Goal: Information Seeking & Learning: Learn about a topic

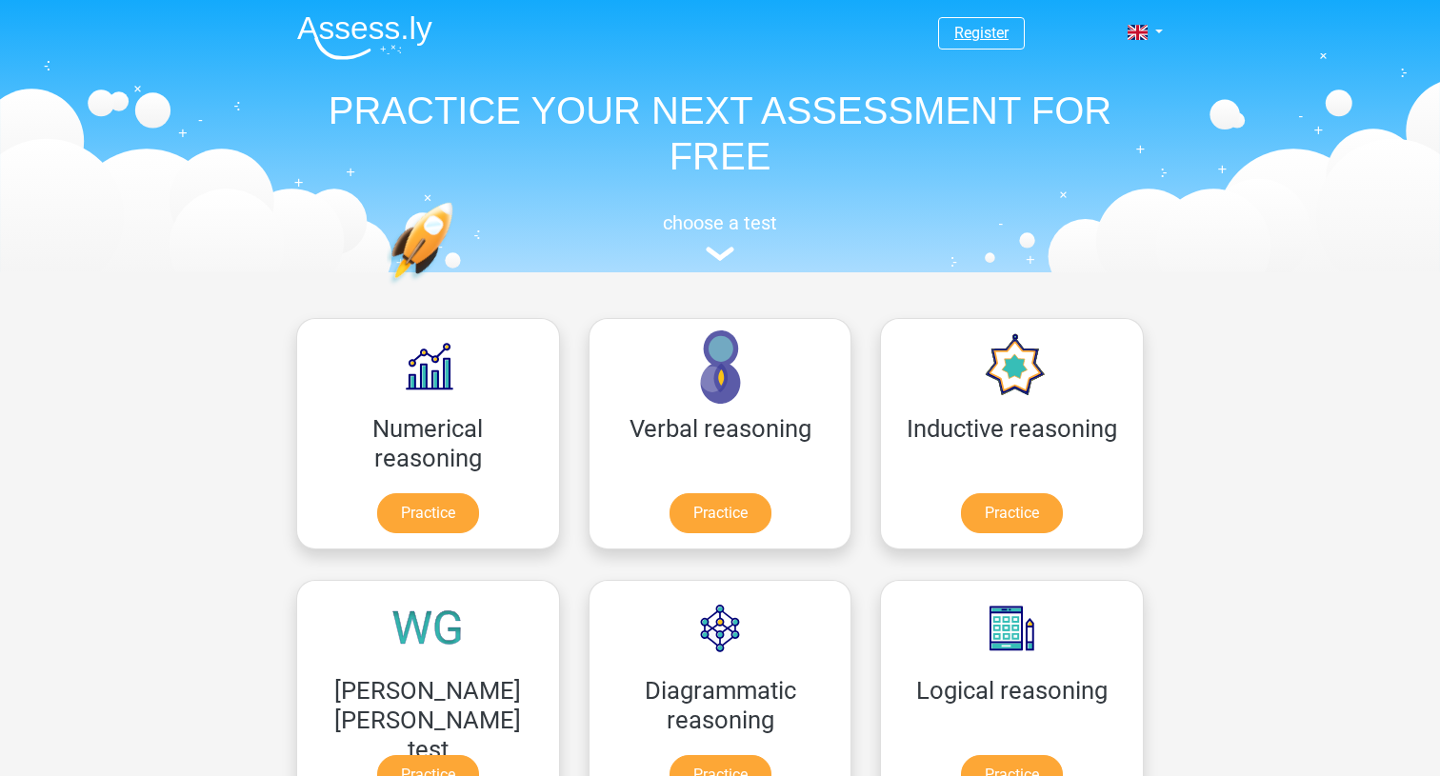
click at [1000, 30] on link "Register" at bounding box center [981, 33] width 54 height 18
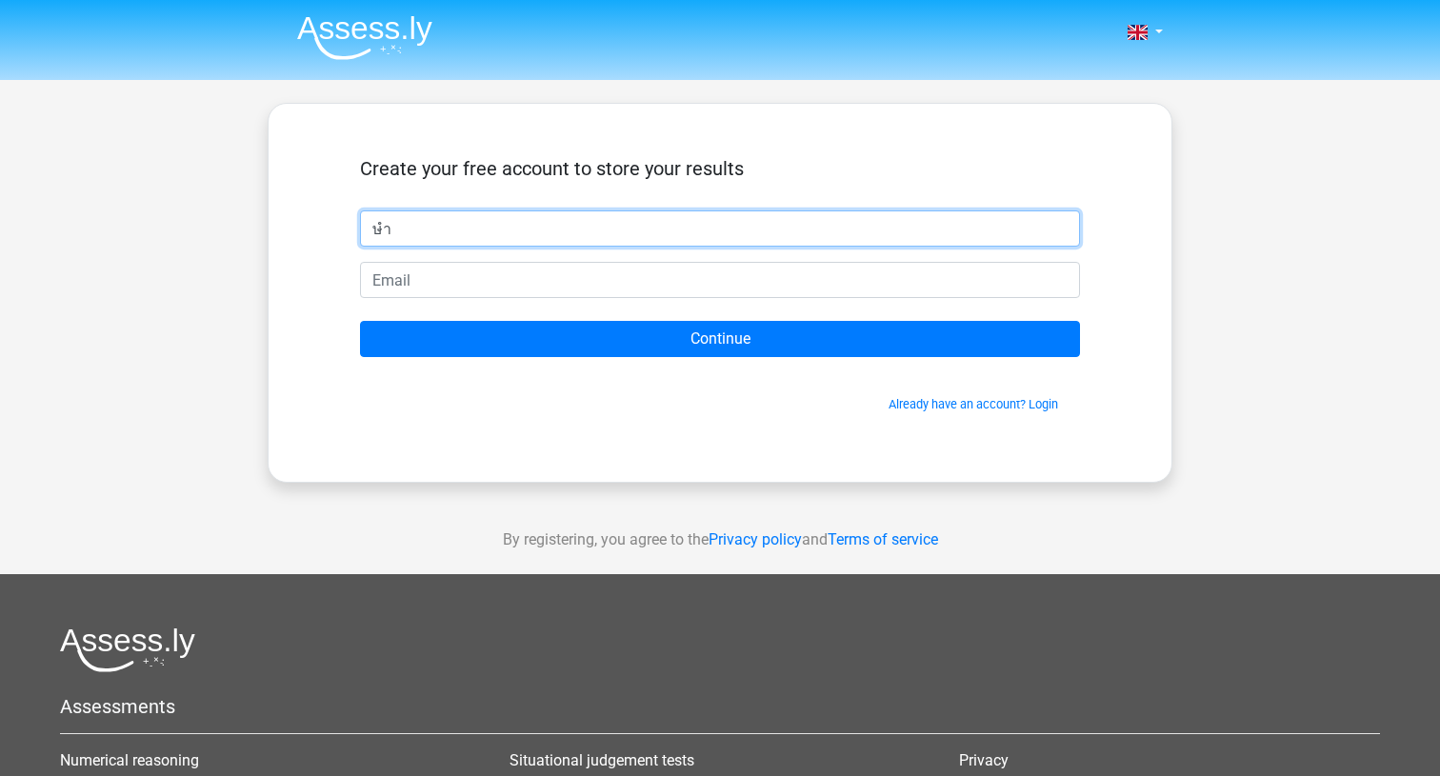
type input "ษ"
type input "[PERSON_NAME]"
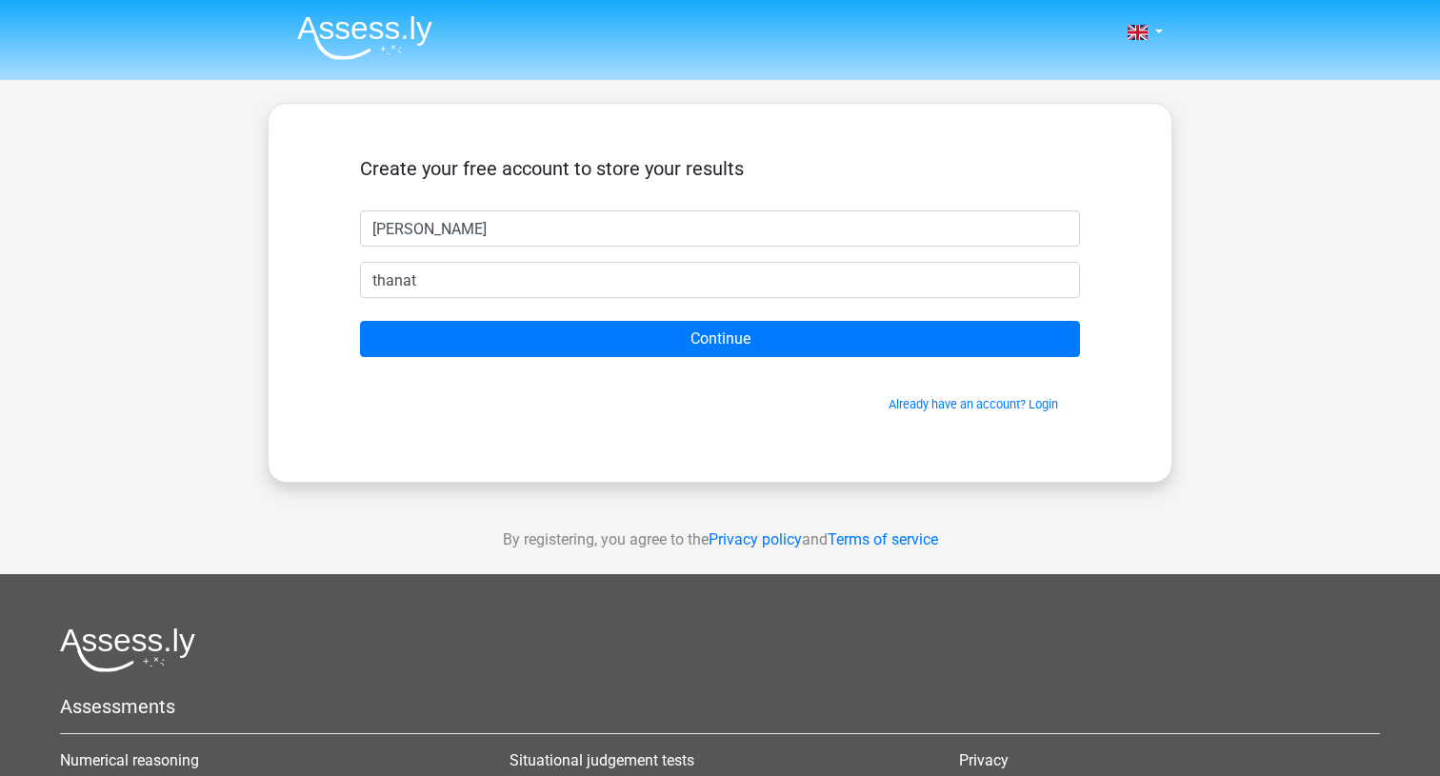
click at [828, 186] on div "Create your free account to store your results" at bounding box center [720, 183] width 720 height 53
click at [285, 283] on div "Create your free account to store your results Kewin Chow thanat Continue Alrea…" at bounding box center [720, 293] width 905 height 380
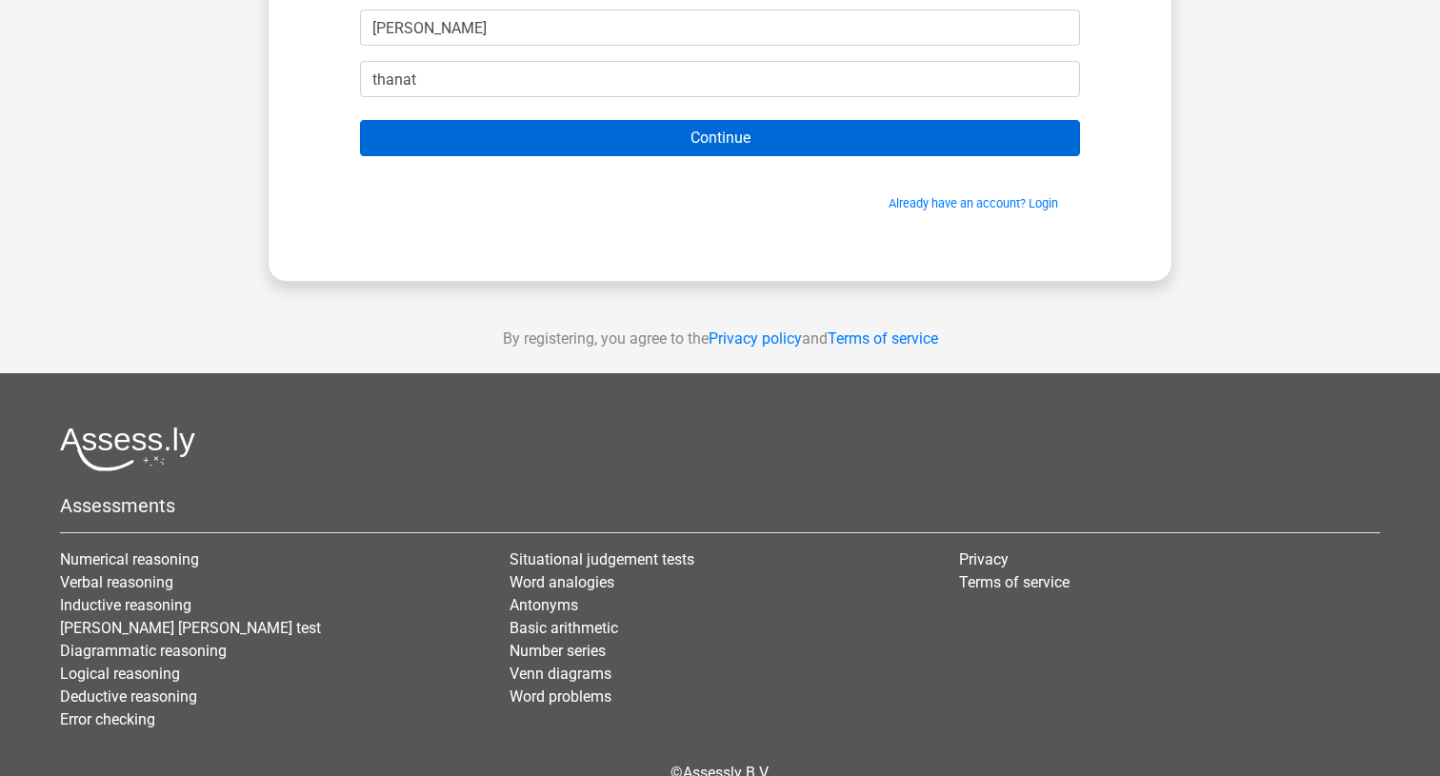
scroll to position [211, 0]
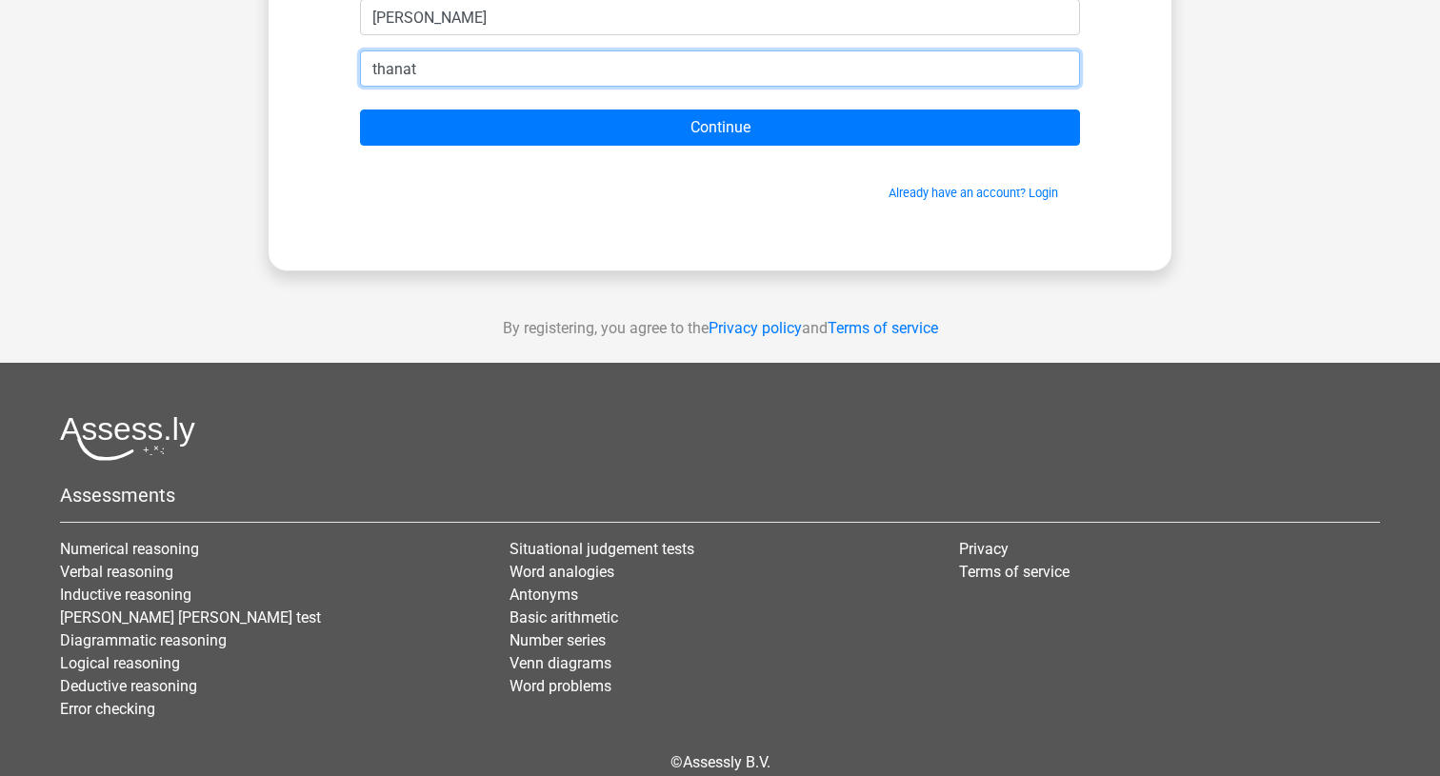
click at [458, 66] on input "thanat" at bounding box center [720, 68] width 720 height 36
type input "[EMAIL_ADDRESS][DOMAIN_NAME]"
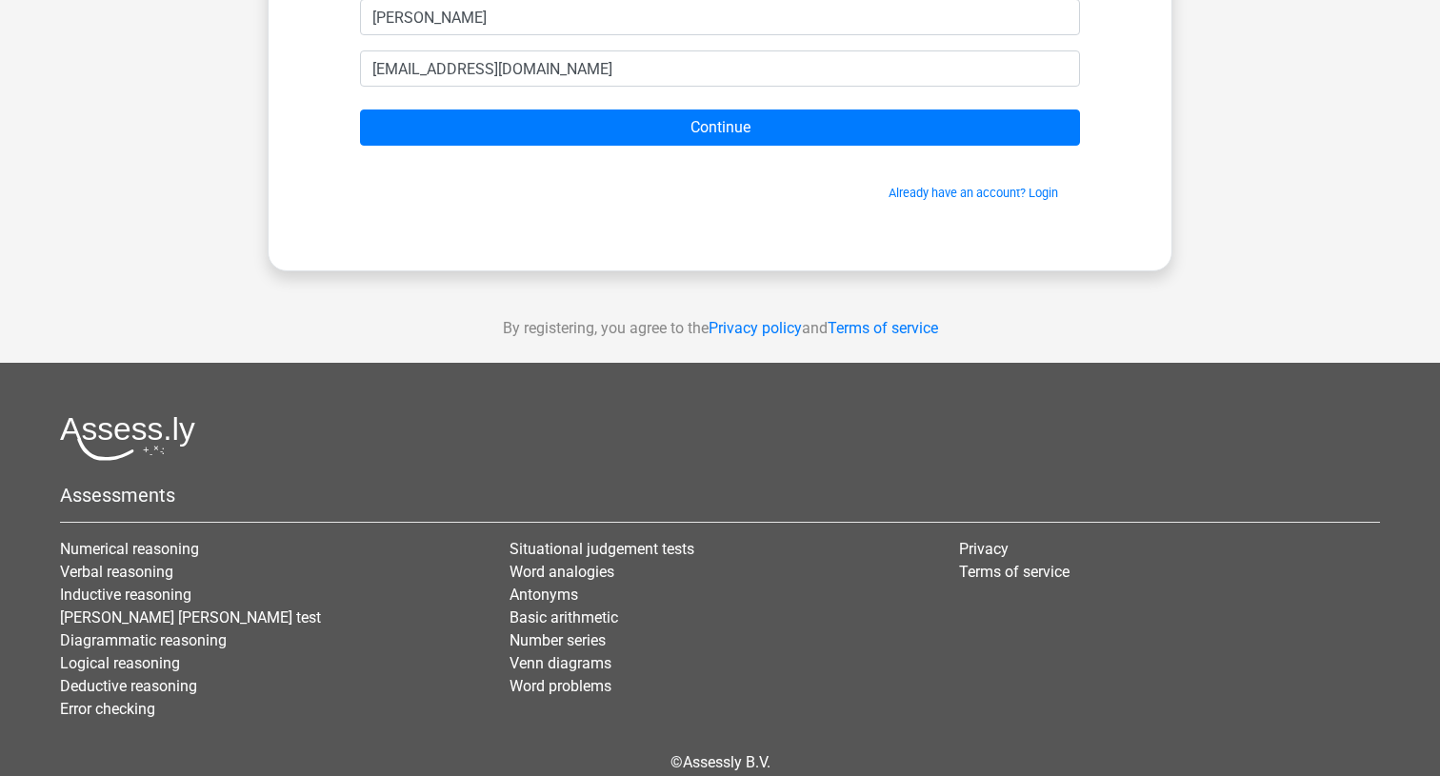
click at [533, 151] on form "Create your free account to store your results Kewin Chow thanatchai.cup@gmail.…" at bounding box center [720, 74] width 720 height 256
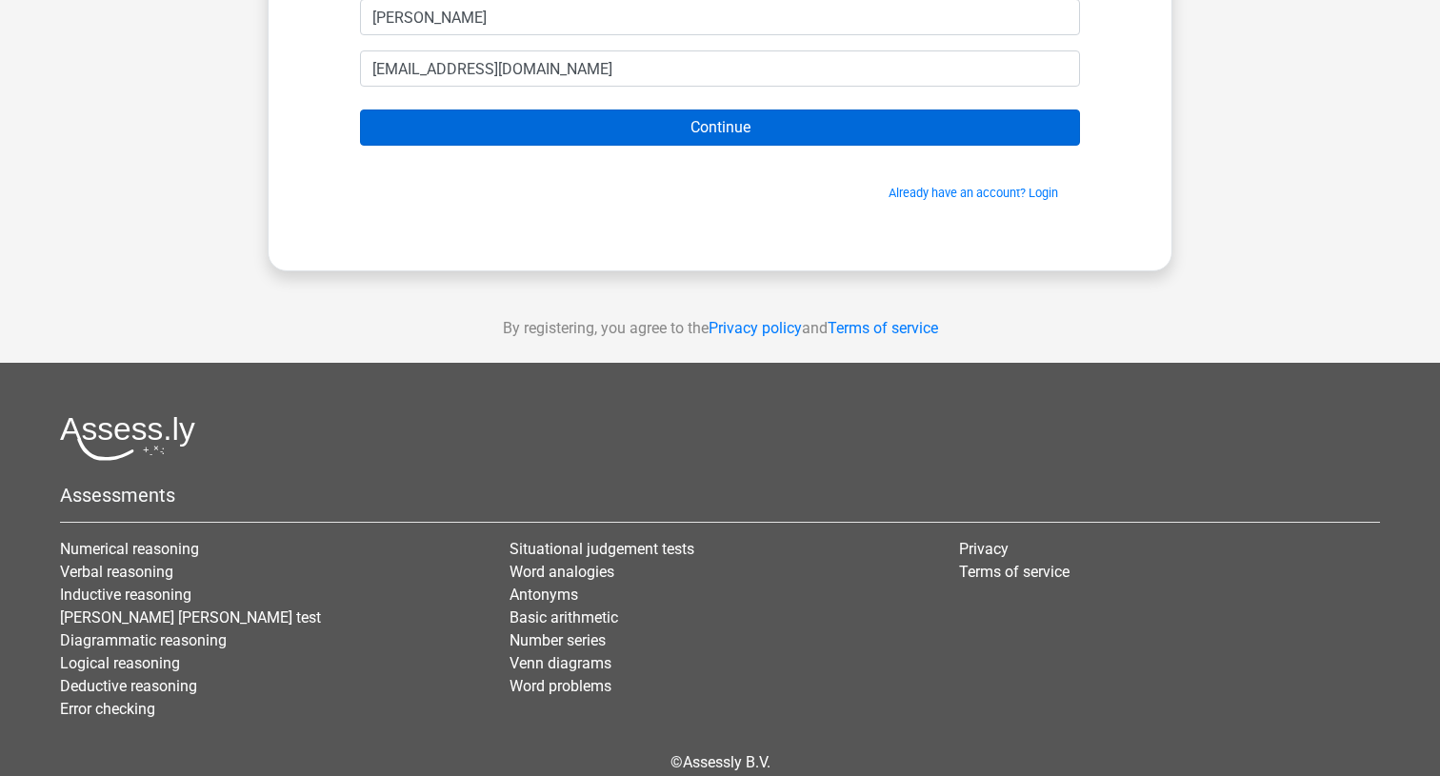
click at [525, 134] on input "Continue" at bounding box center [720, 128] width 720 height 36
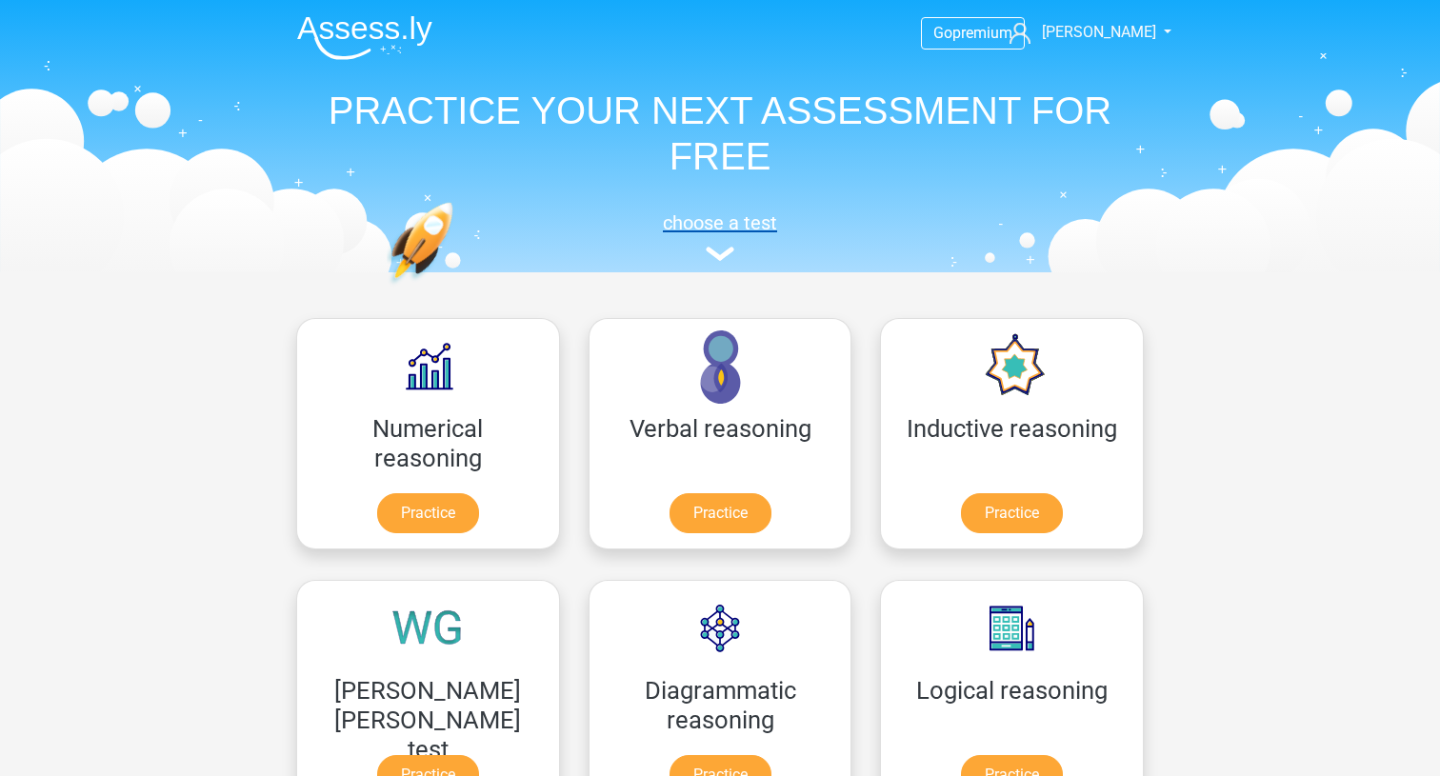
click at [723, 255] on img at bounding box center [720, 254] width 29 height 14
click at [968, 30] on span "premium" at bounding box center [982, 33] width 60 height 18
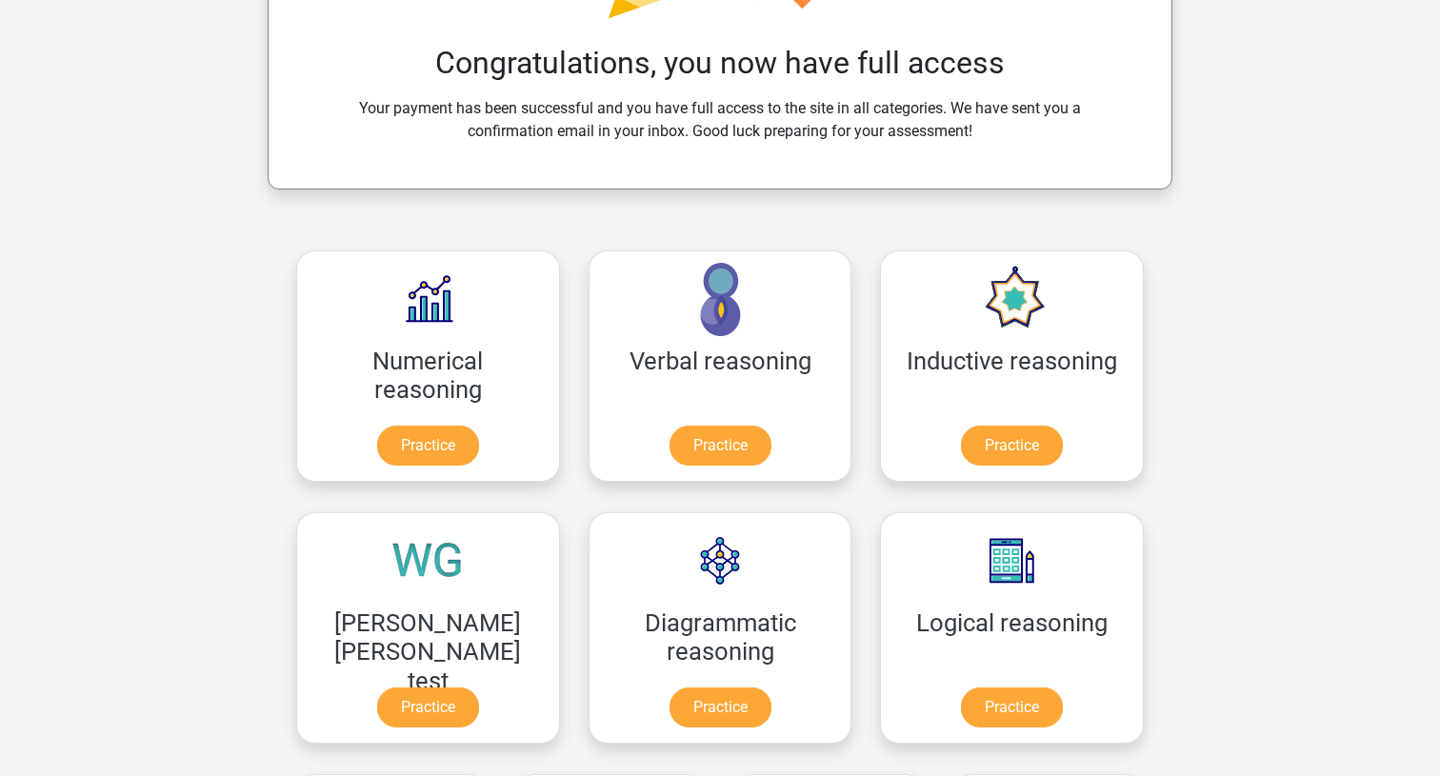
scroll to position [569, 0]
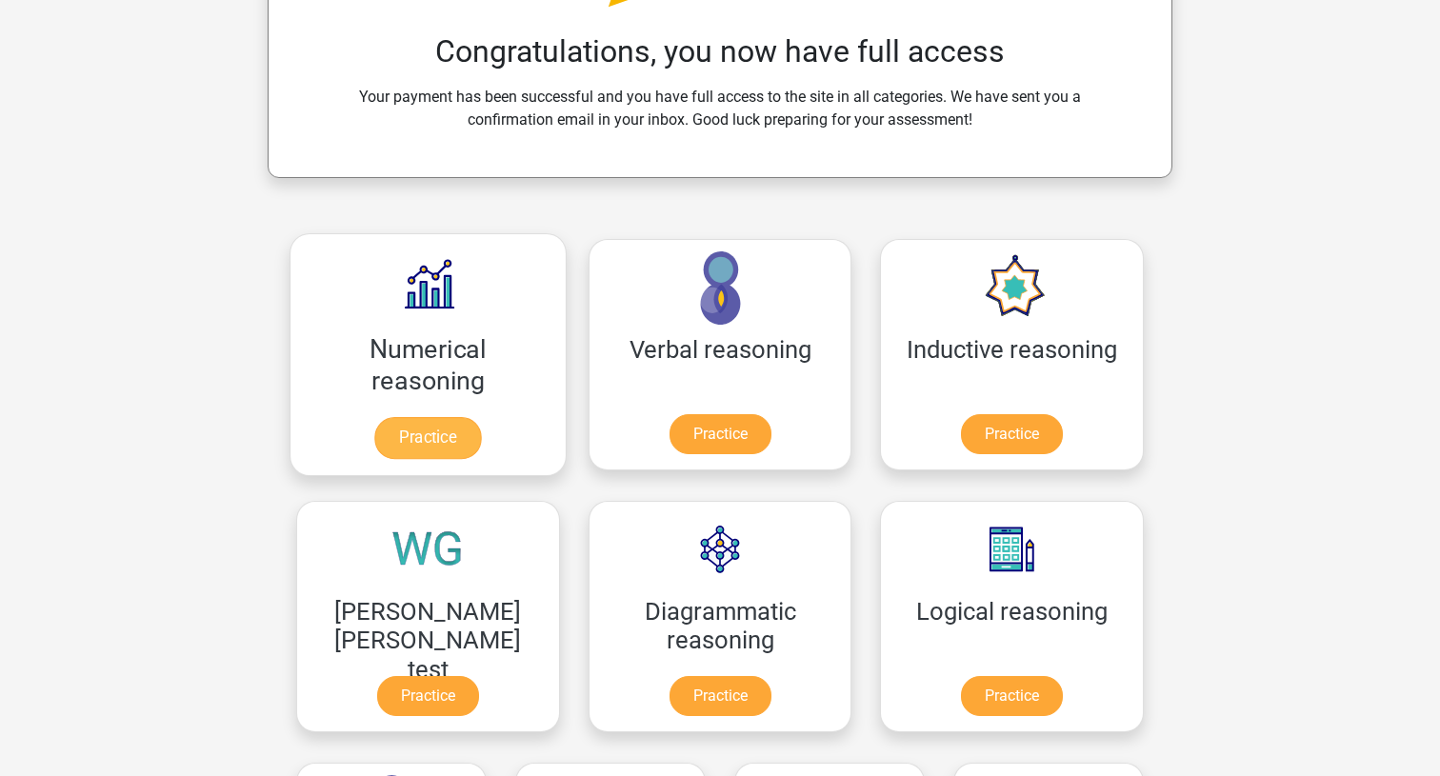
click at [398, 417] on link "Practice" at bounding box center [427, 438] width 107 height 42
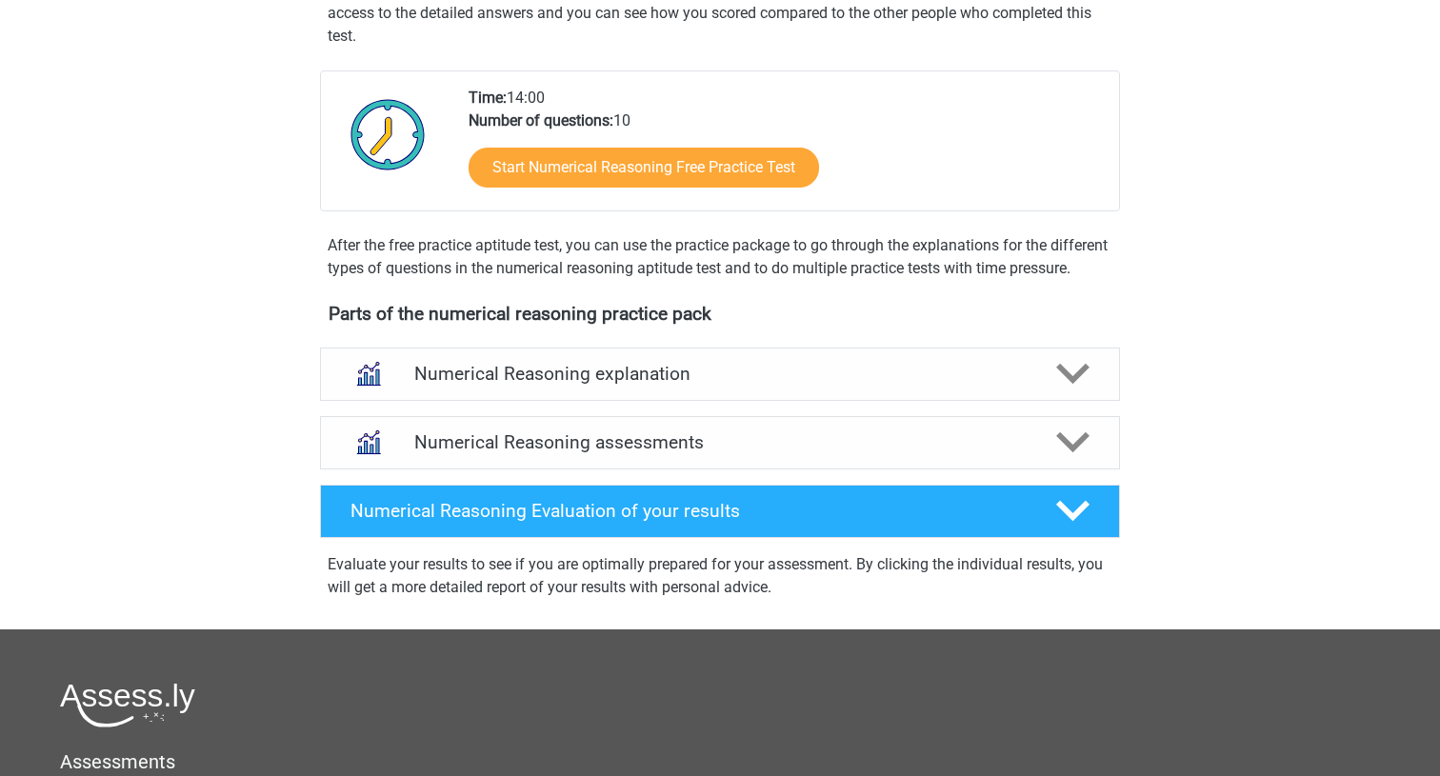
scroll to position [417, 0]
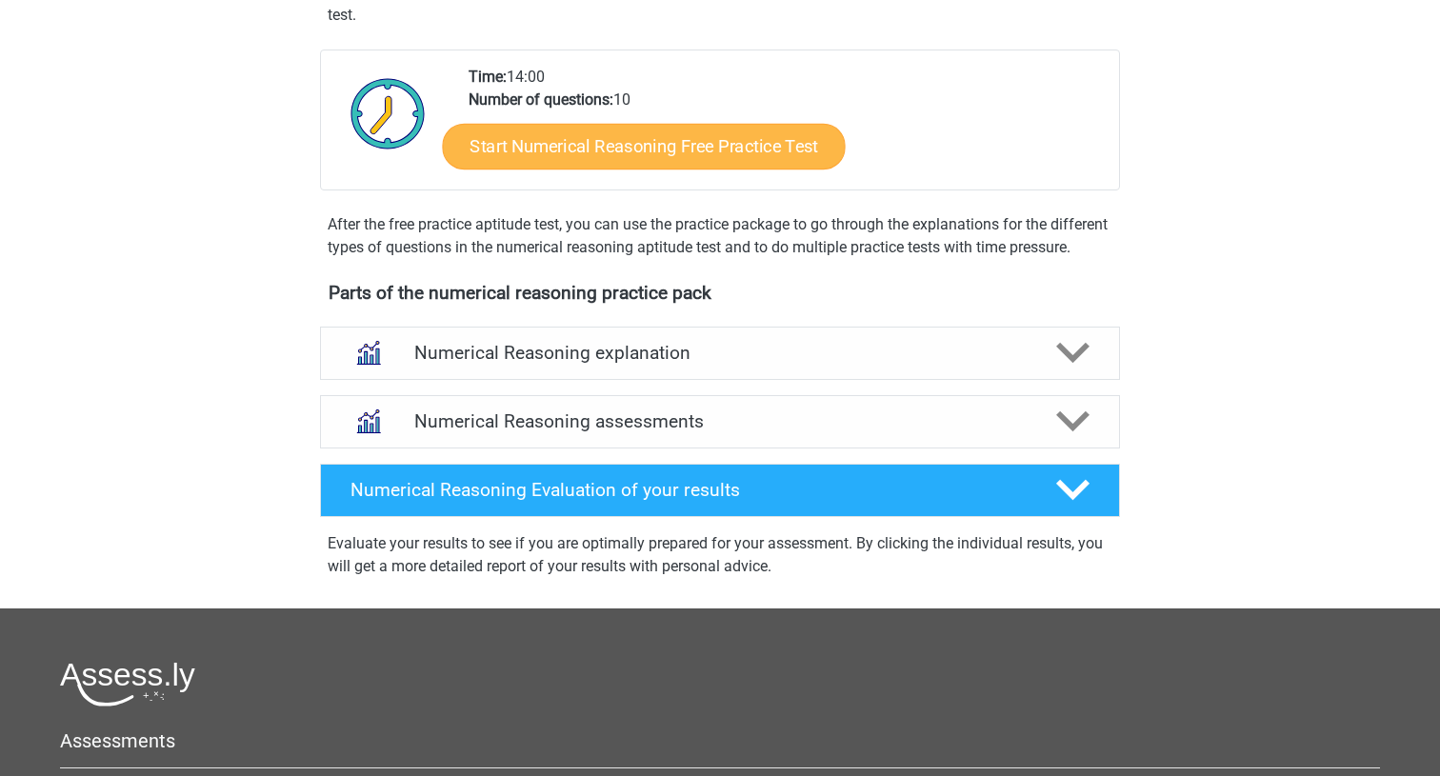
click at [617, 151] on link "Start Numerical Reasoning Free Practice Test" at bounding box center [644, 146] width 403 height 46
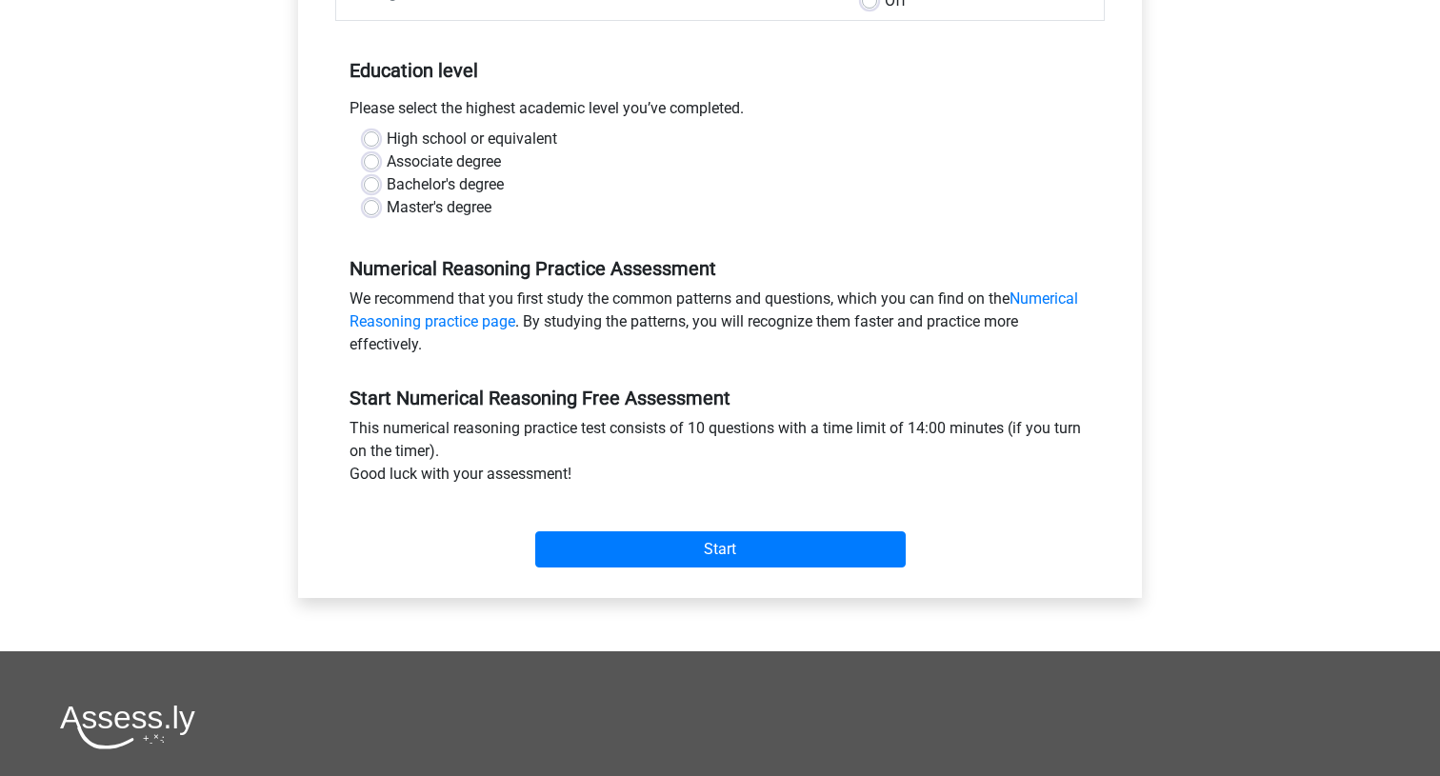
scroll to position [433, 0]
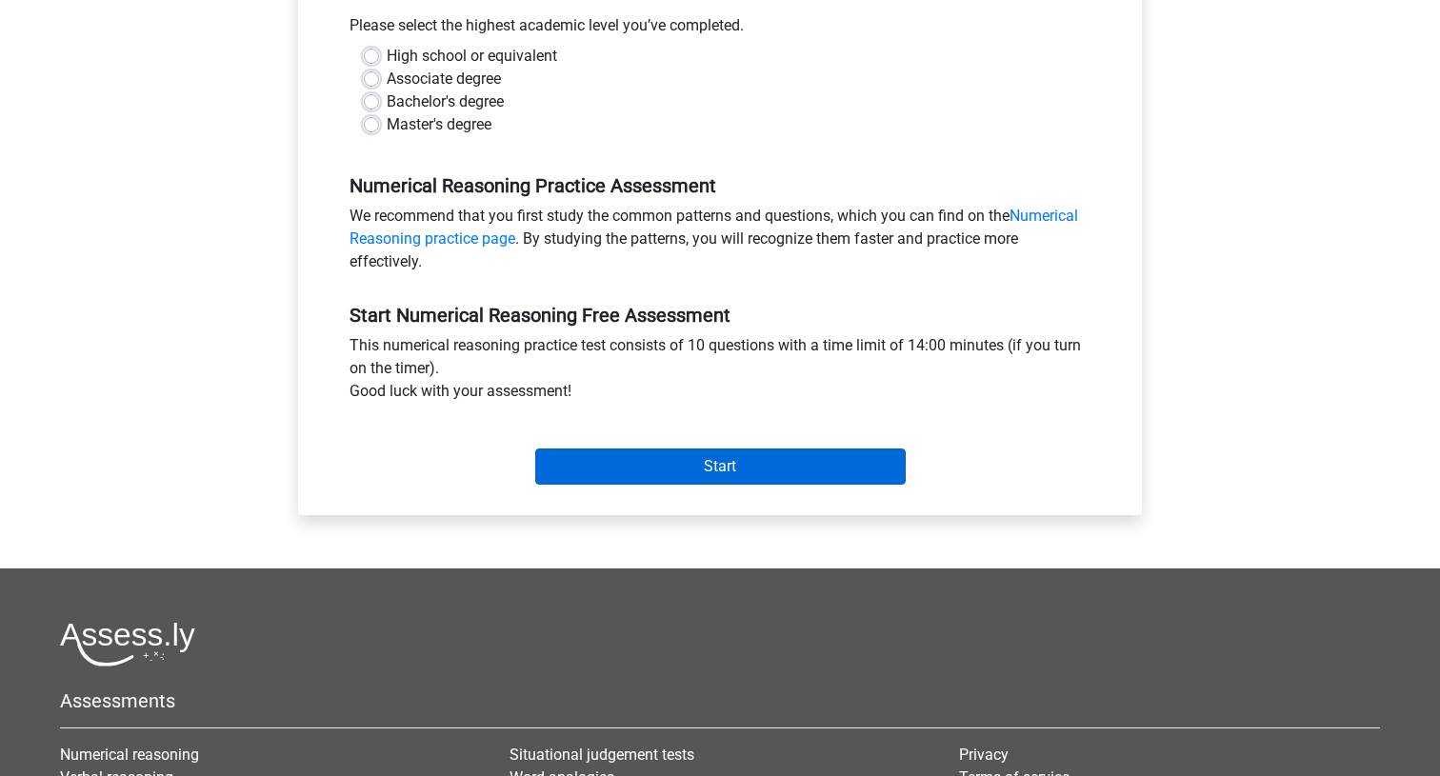
click at [701, 468] on input "Start" at bounding box center [720, 467] width 370 height 36
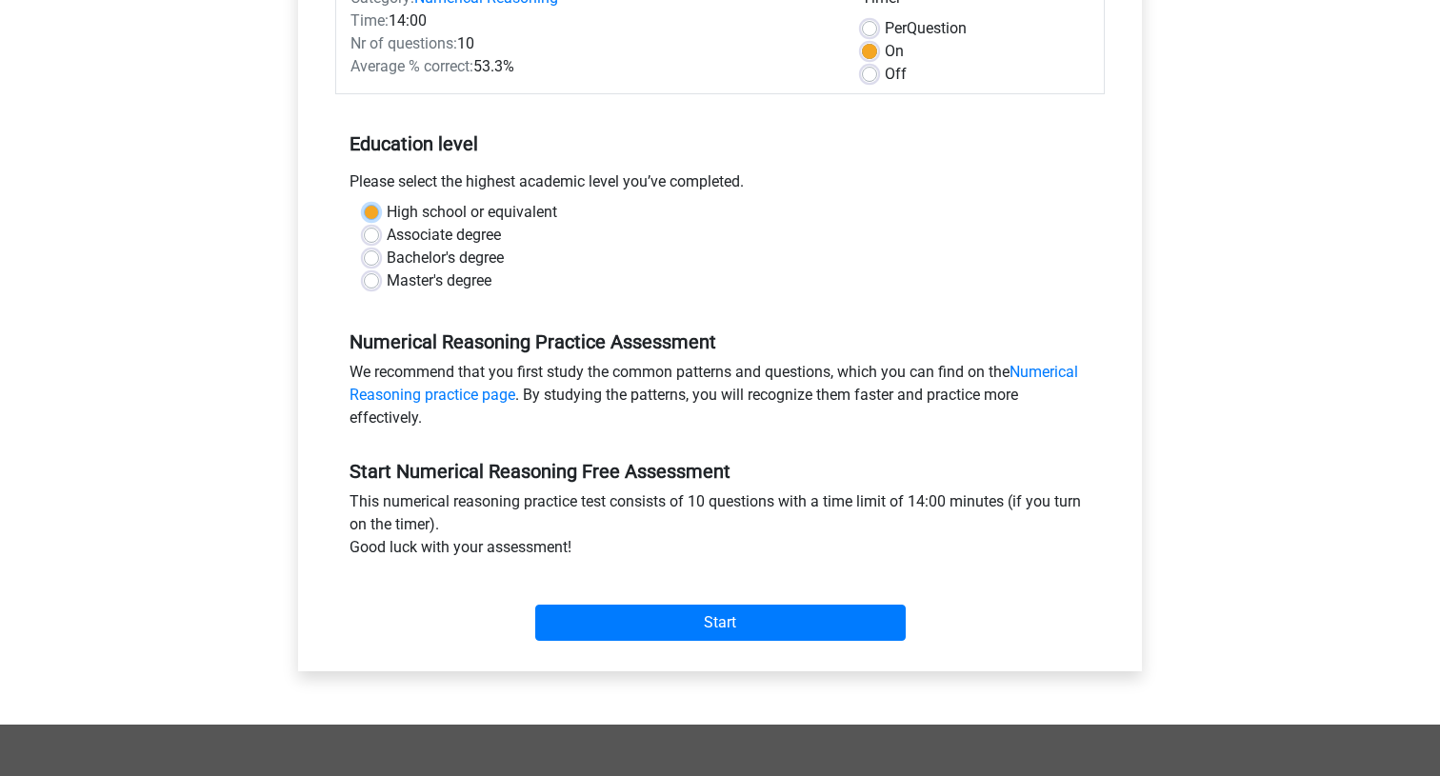
scroll to position [247, 0]
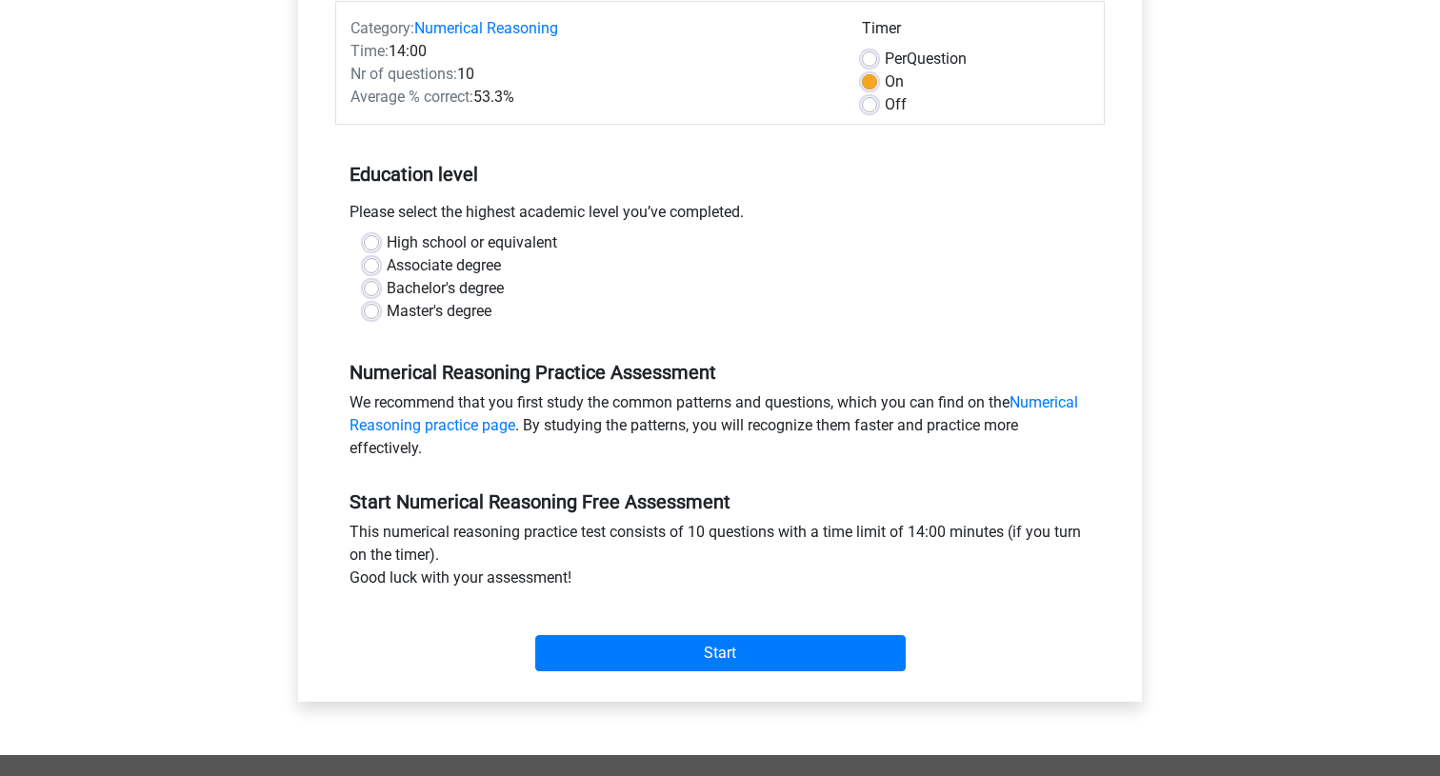
click at [387, 266] on label "Associate degree" at bounding box center [444, 265] width 114 height 23
click at [374, 266] on input "Associate degree" at bounding box center [371, 263] width 15 height 19
radio input "true"
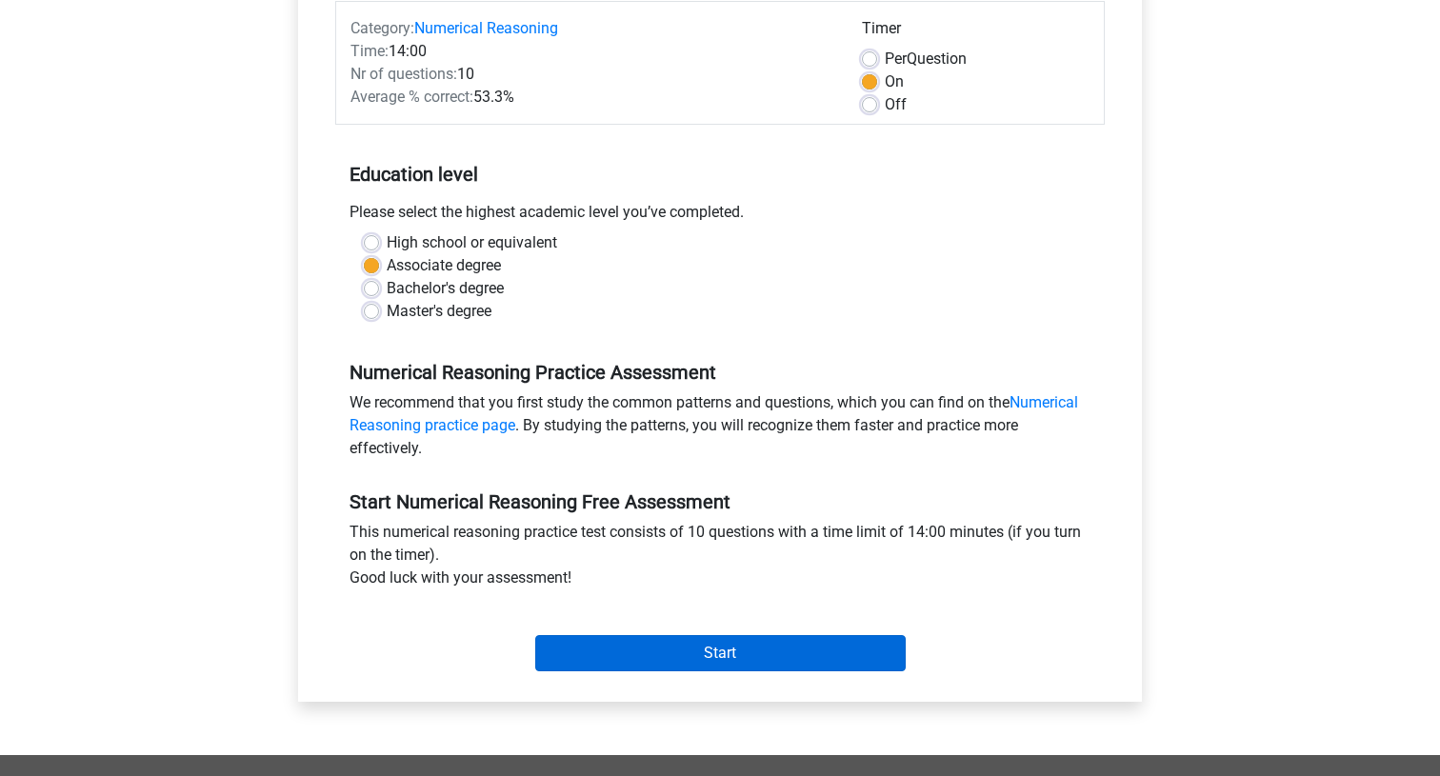
click at [667, 653] on input "Start" at bounding box center [720, 653] width 370 height 36
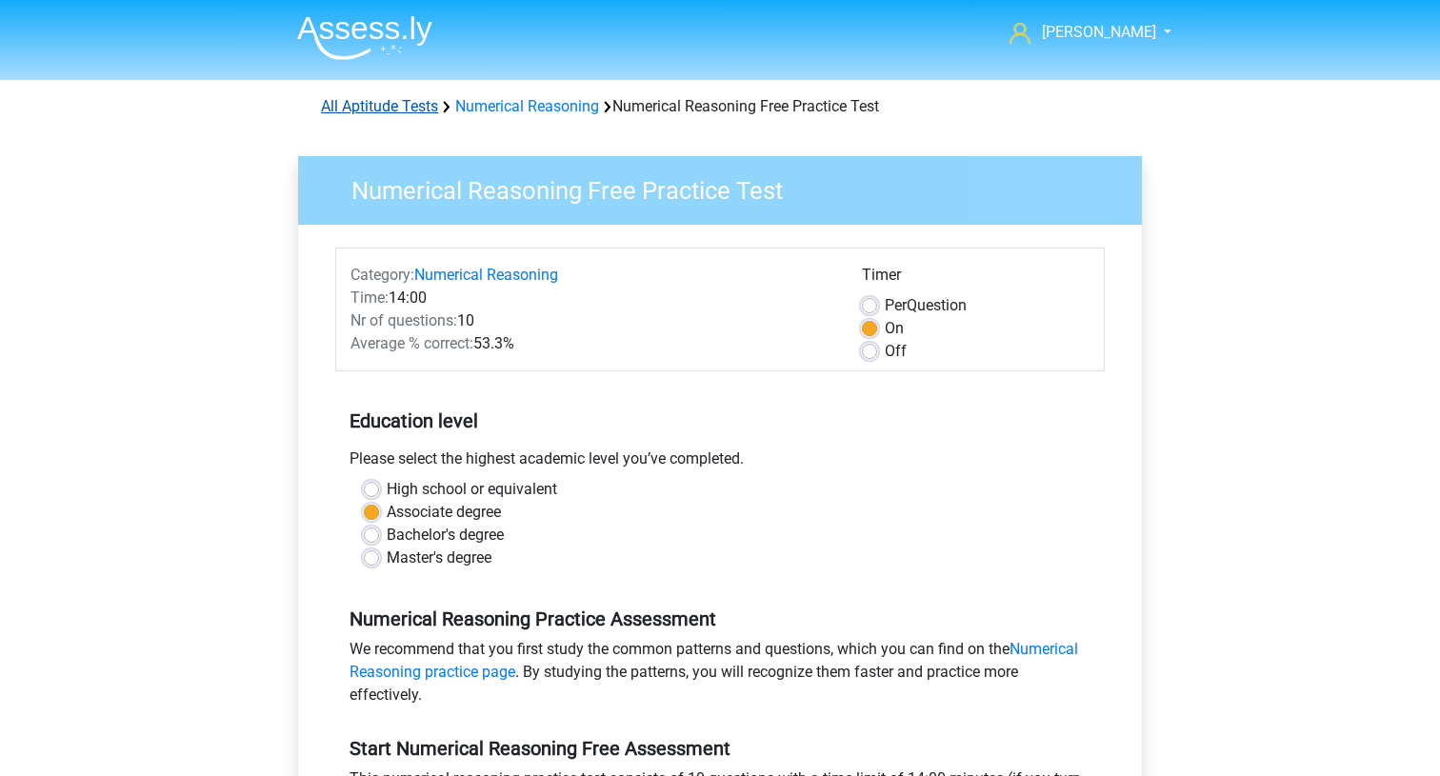
click at [420, 103] on link "All Aptitude Tests" at bounding box center [379, 106] width 117 height 18
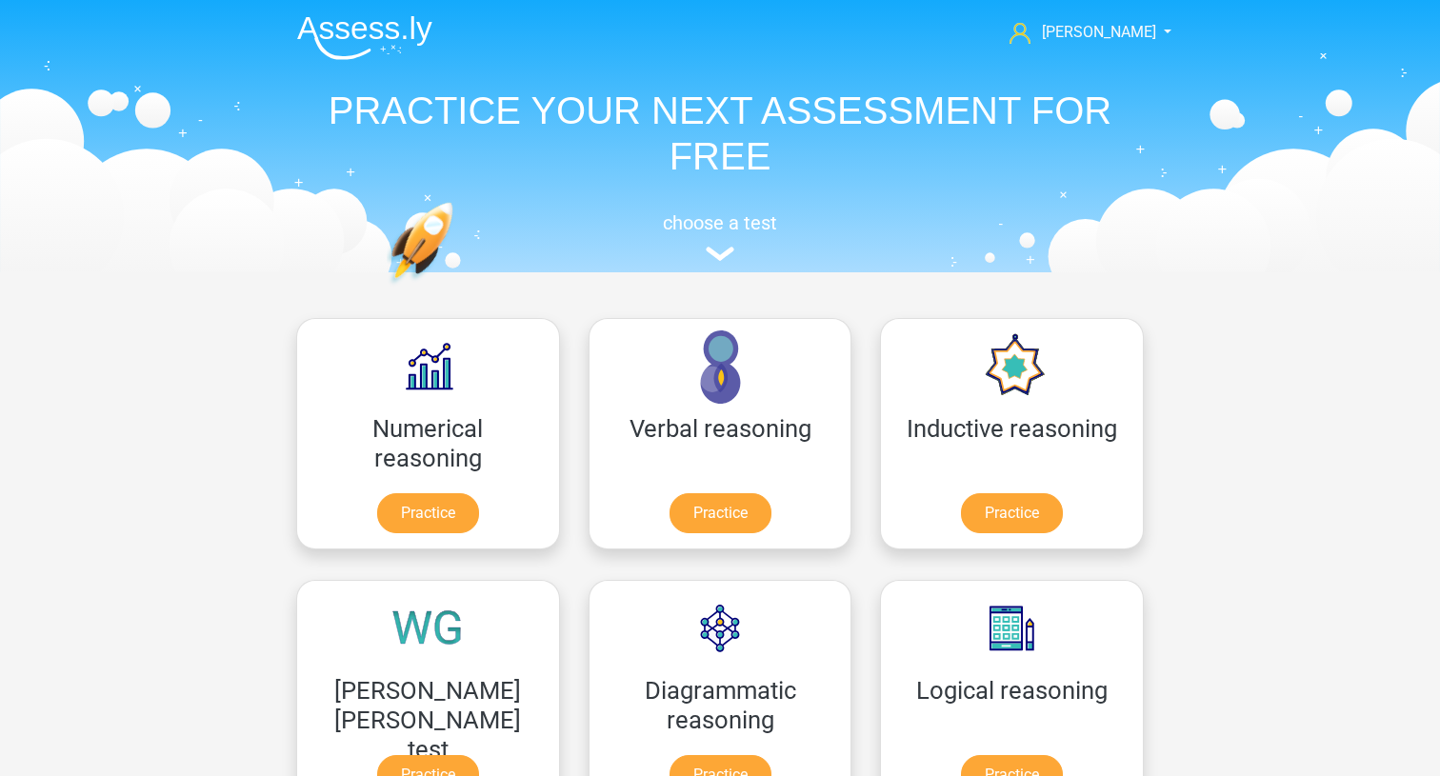
scroll to position [303, 0]
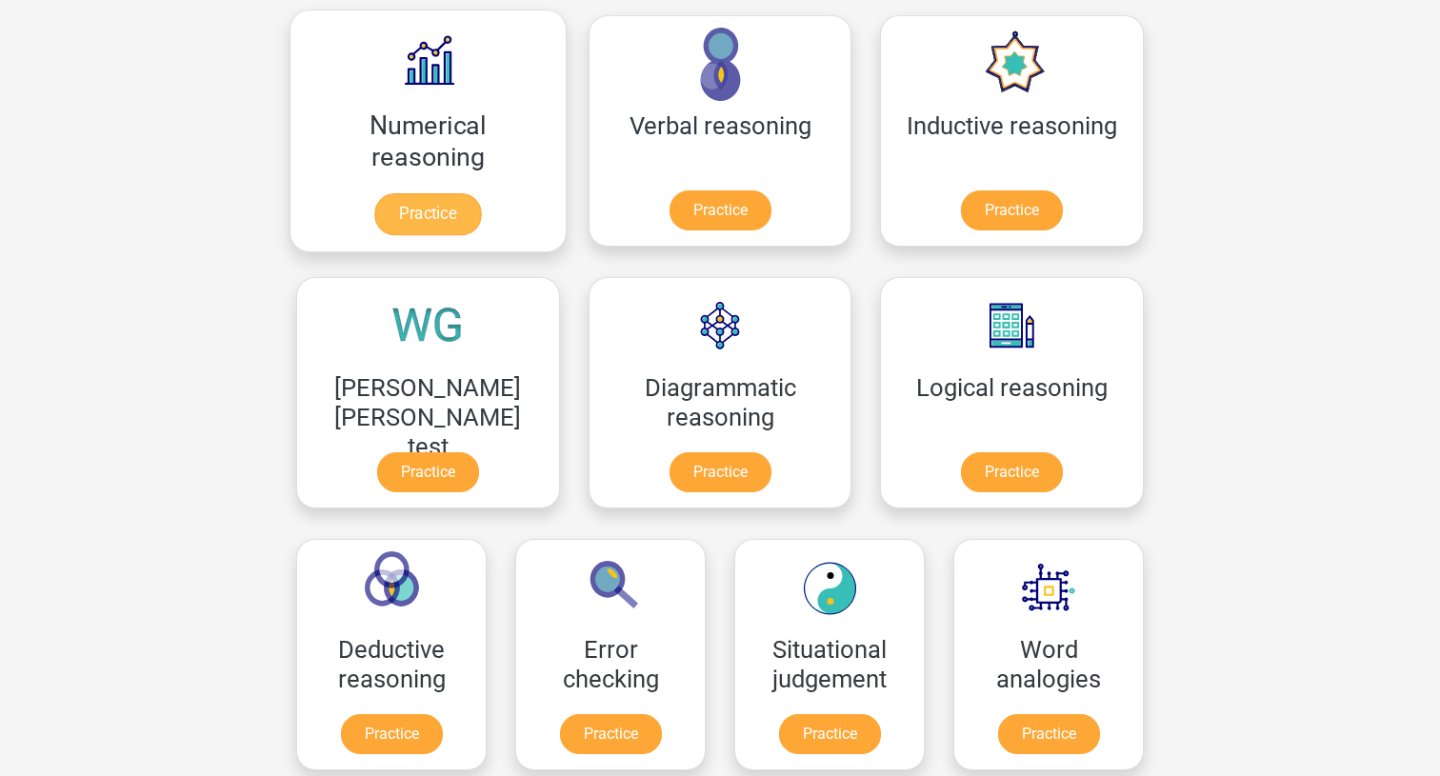
click at [413, 195] on link "Practice" at bounding box center [427, 214] width 107 height 42
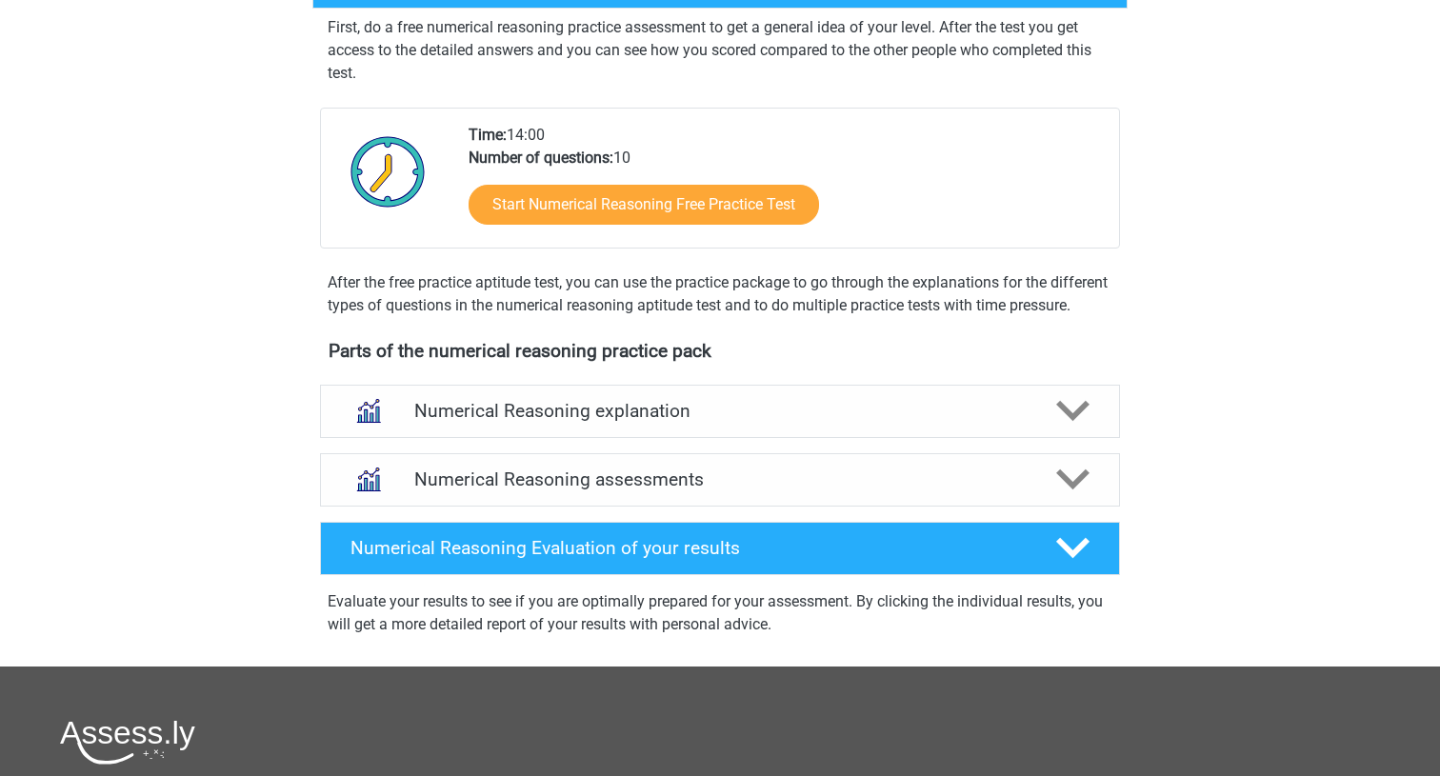
scroll to position [433, 0]
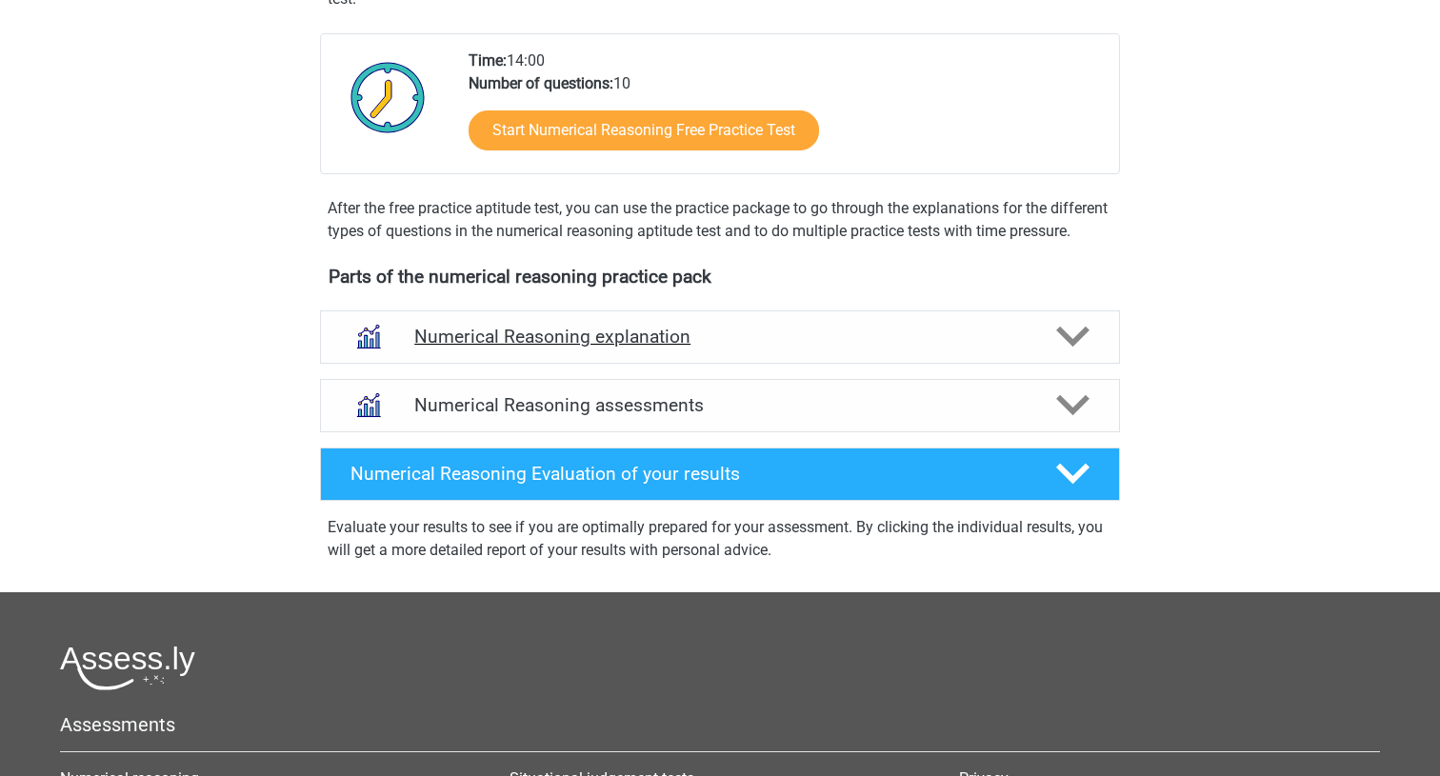
click at [574, 348] on h4 "Numerical Reasoning explanation" at bounding box center [719, 337] width 611 height 22
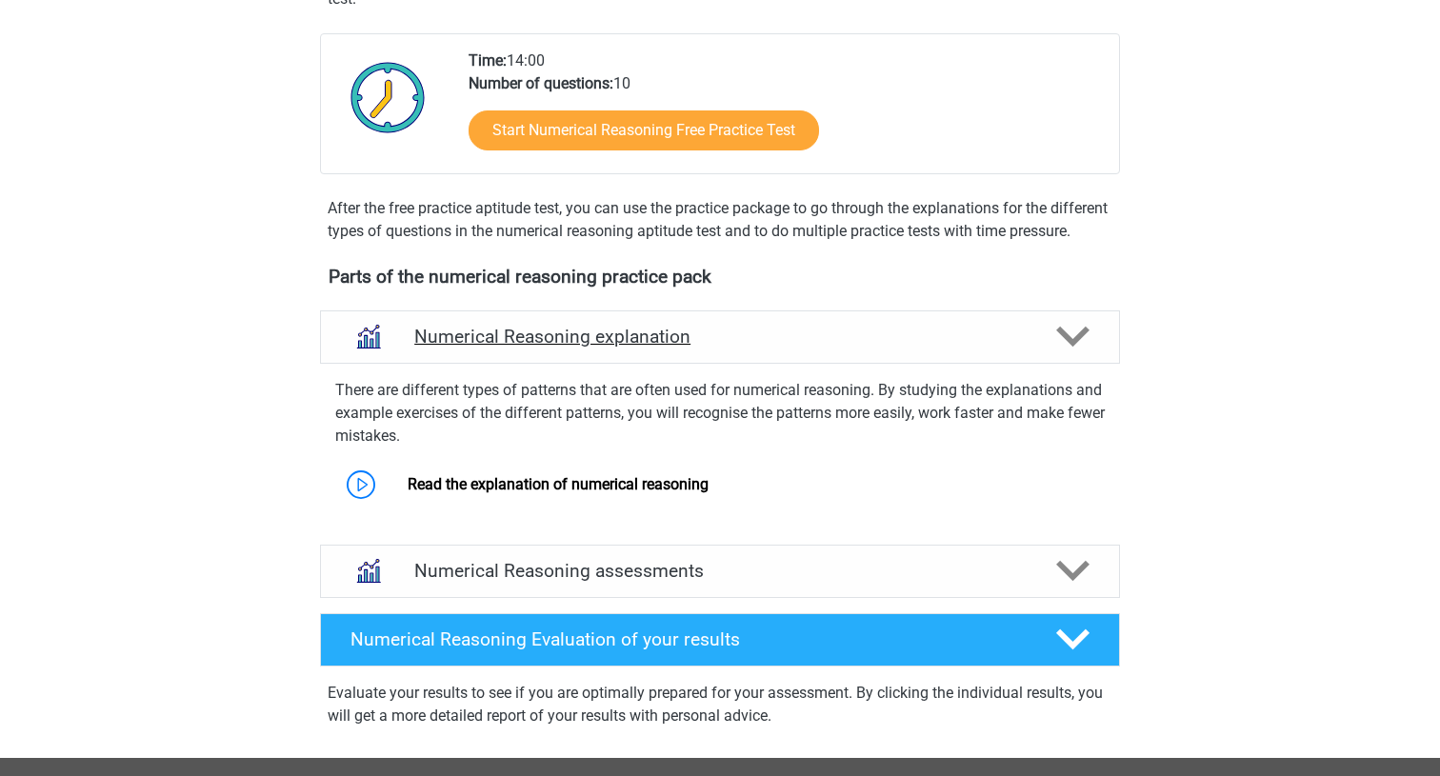
click at [574, 348] on h4 "Numerical Reasoning explanation" at bounding box center [719, 337] width 611 height 22
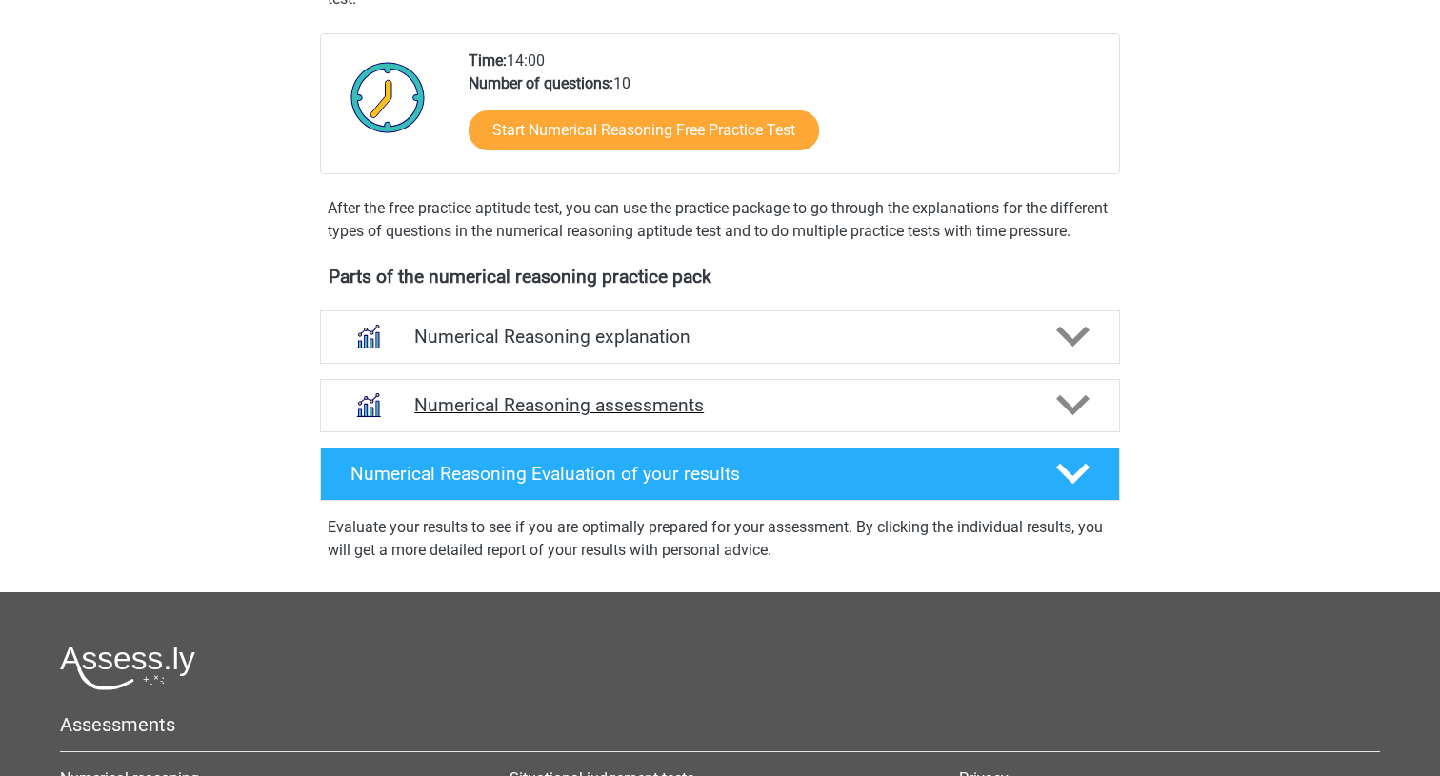
click at [589, 416] on h4 "Numerical Reasoning assessments" at bounding box center [719, 405] width 611 height 22
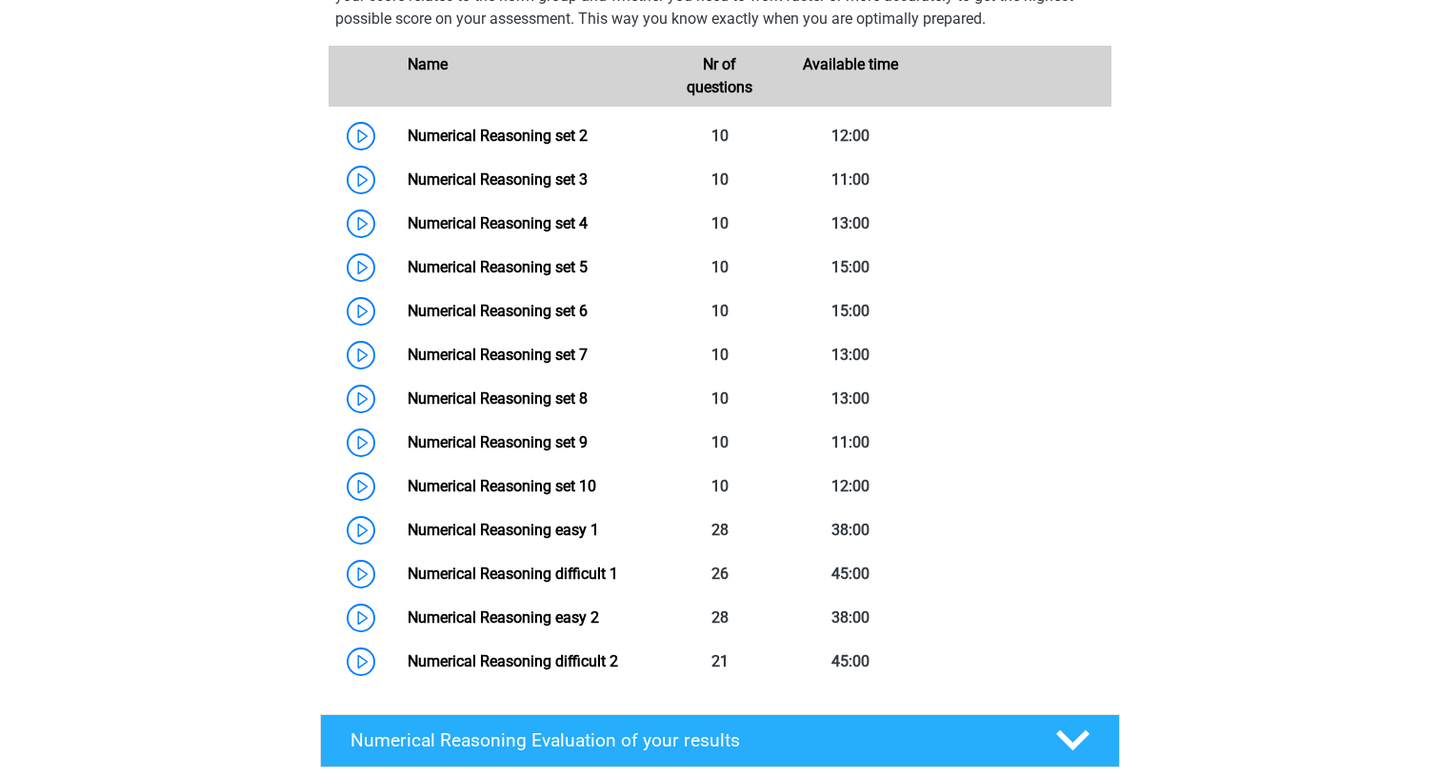
scroll to position [918, 0]
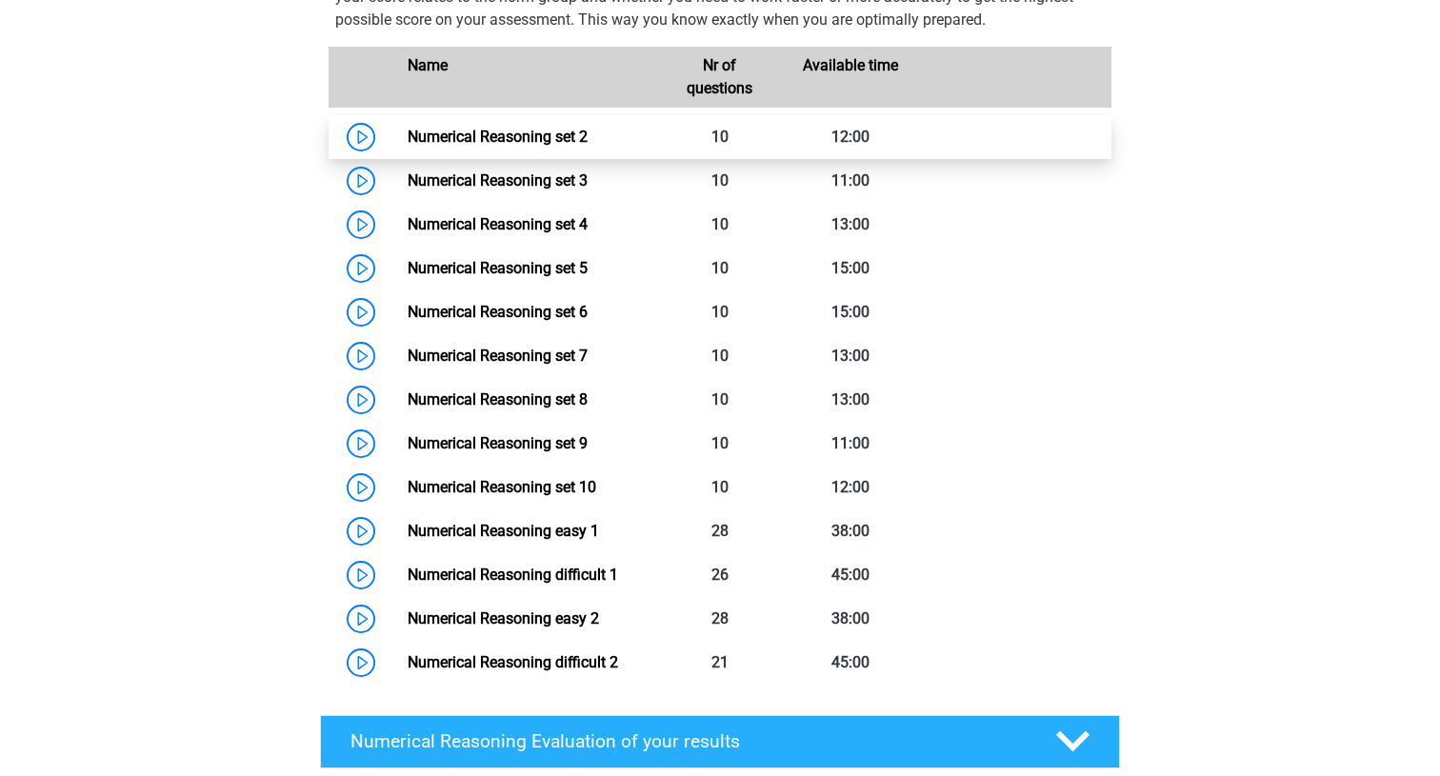
click at [408, 146] on link "Numerical Reasoning set 2" at bounding box center [498, 137] width 180 height 18
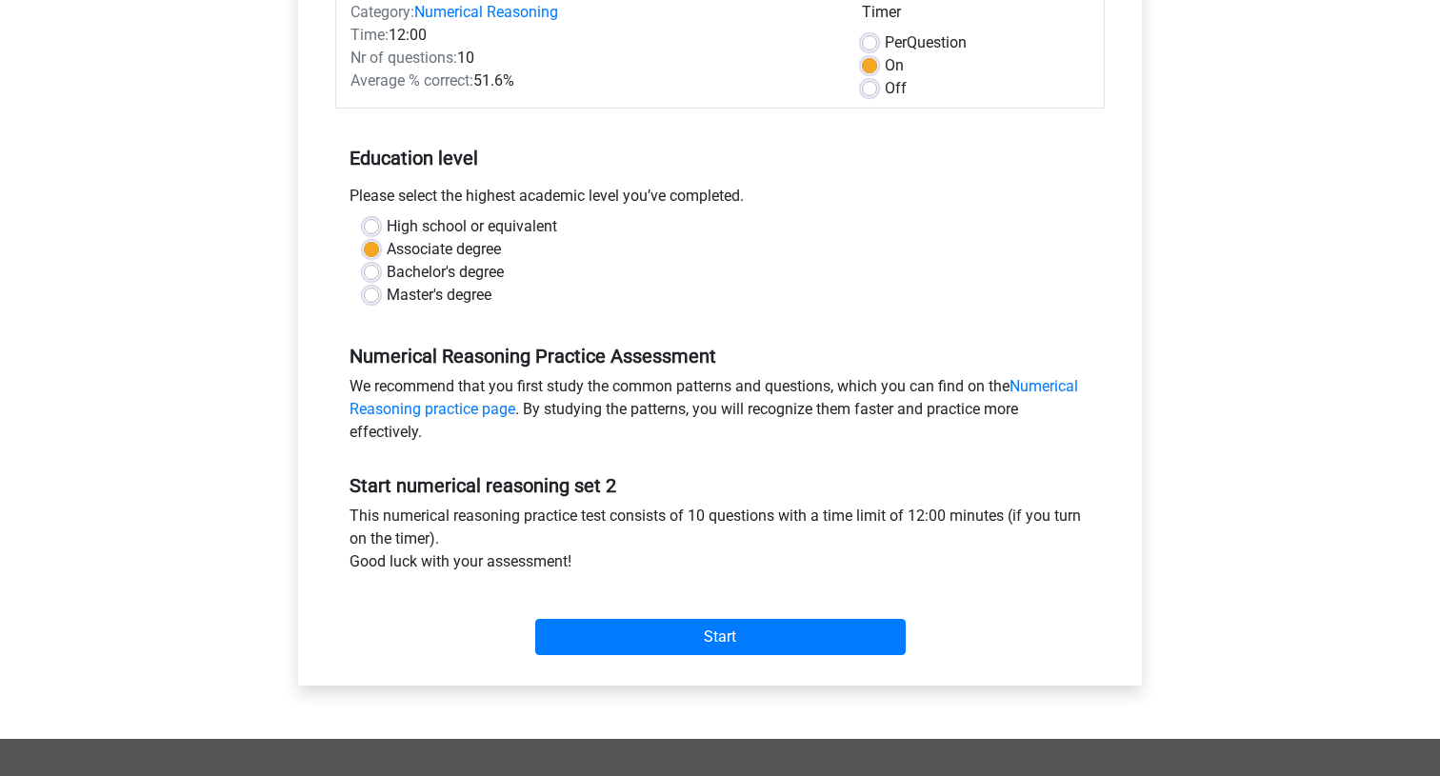
scroll to position [364, 0]
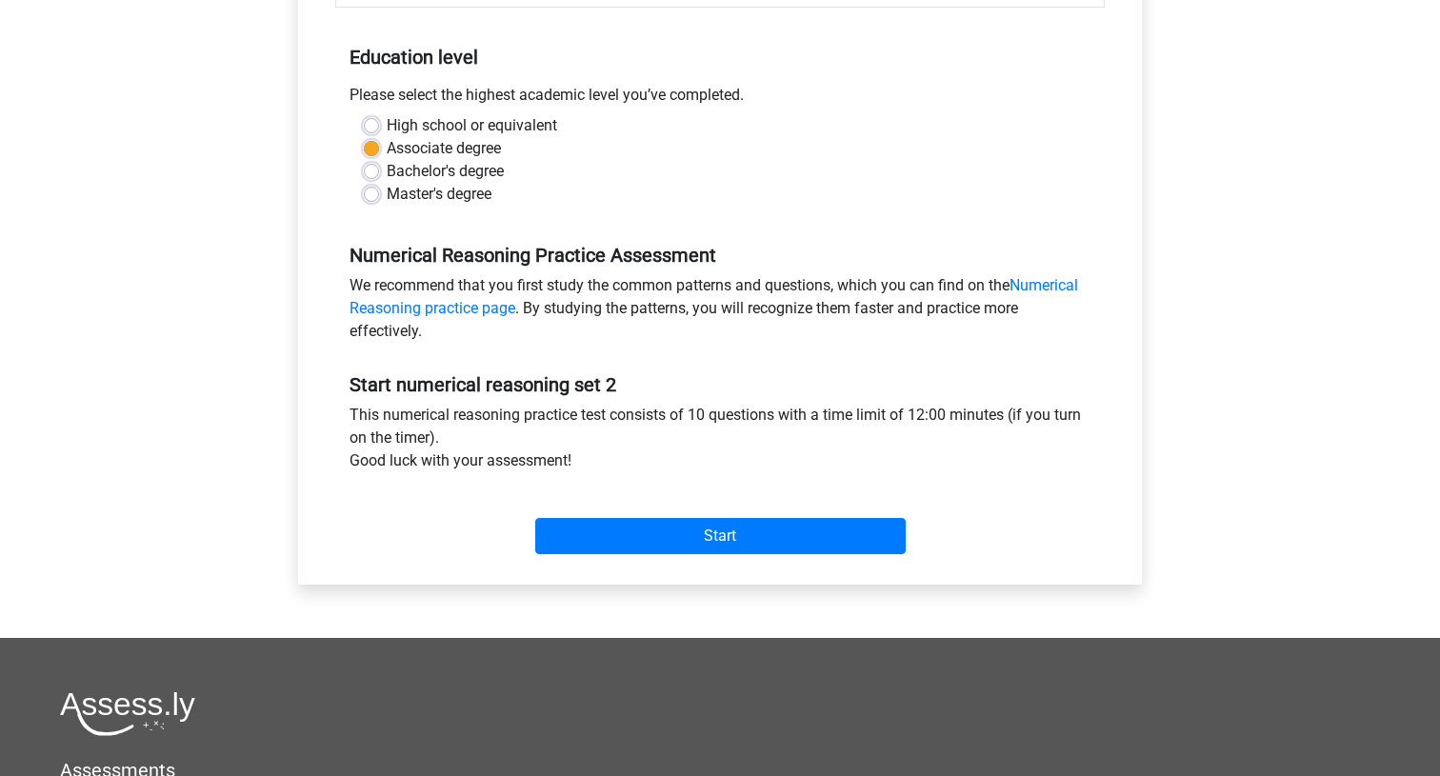
click at [369, 185] on div "Master's degree" at bounding box center [720, 194] width 712 height 23
click at [387, 166] on label "Bachelor's degree" at bounding box center [445, 171] width 117 height 23
click at [372, 166] on input "Bachelor's degree" at bounding box center [371, 169] width 15 height 19
radio input "true"
click at [387, 127] on label "High school or equivalent" at bounding box center [472, 125] width 170 height 23
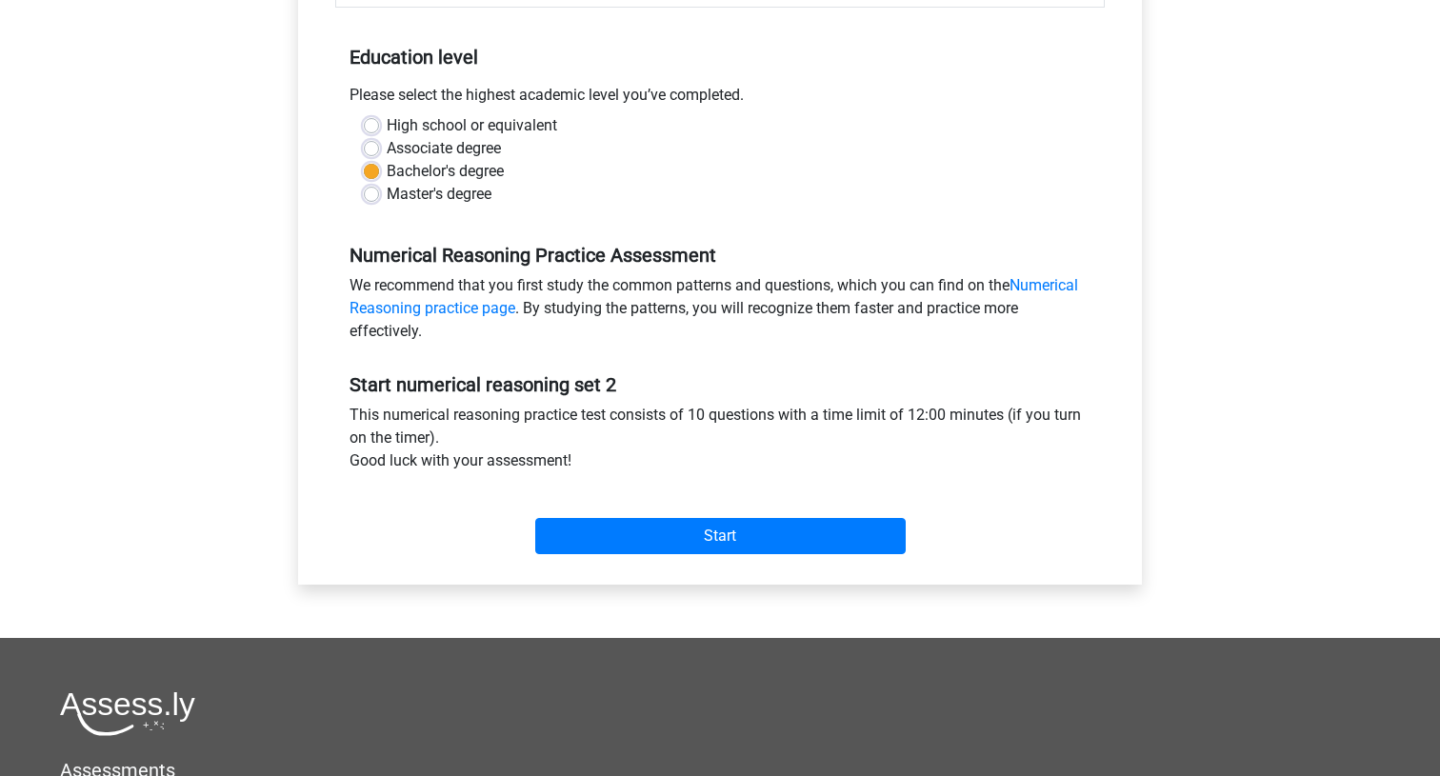
click at [374, 127] on input "High school or equivalent" at bounding box center [371, 123] width 15 height 19
radio input "true"
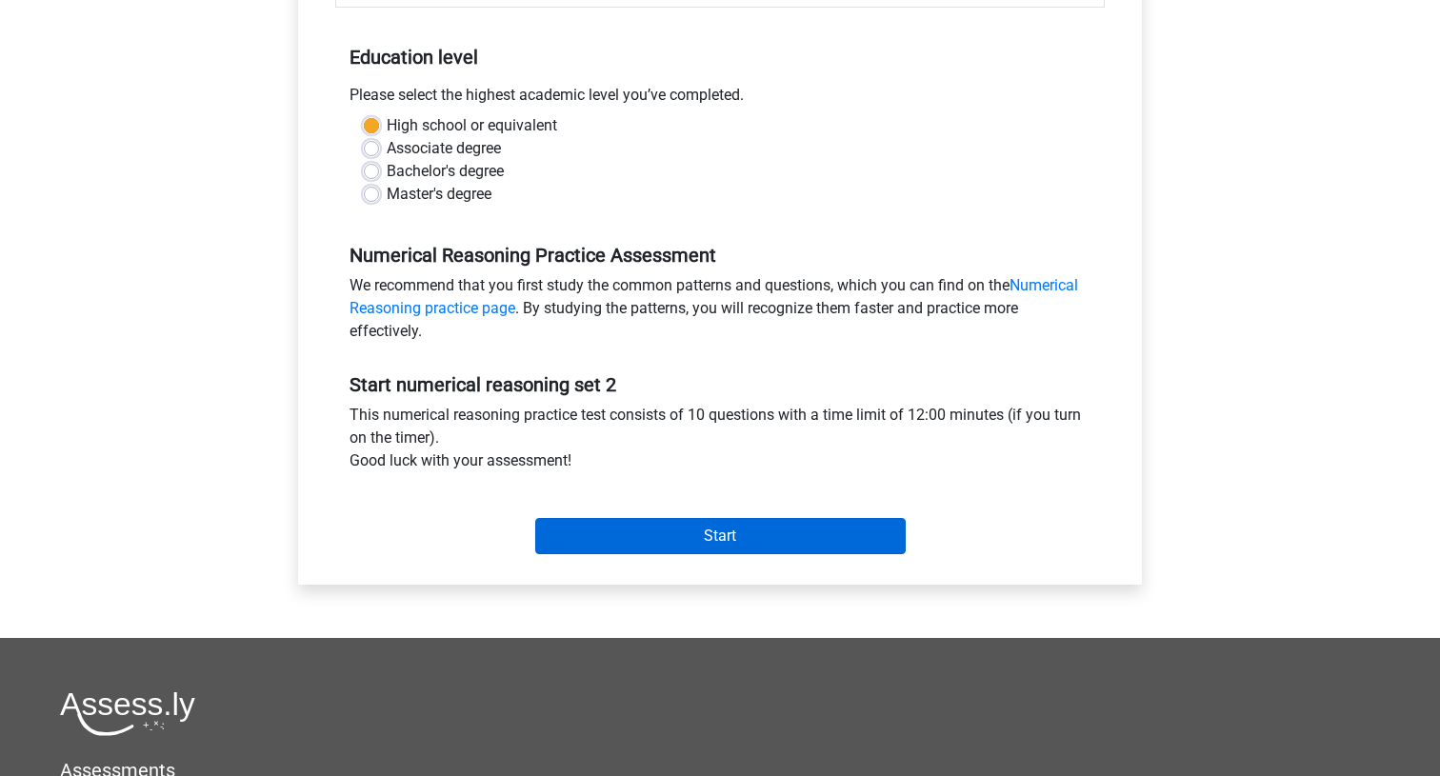
click at [661, 540] on input "Start" at bounding box center [720, 536] width 370 height 36
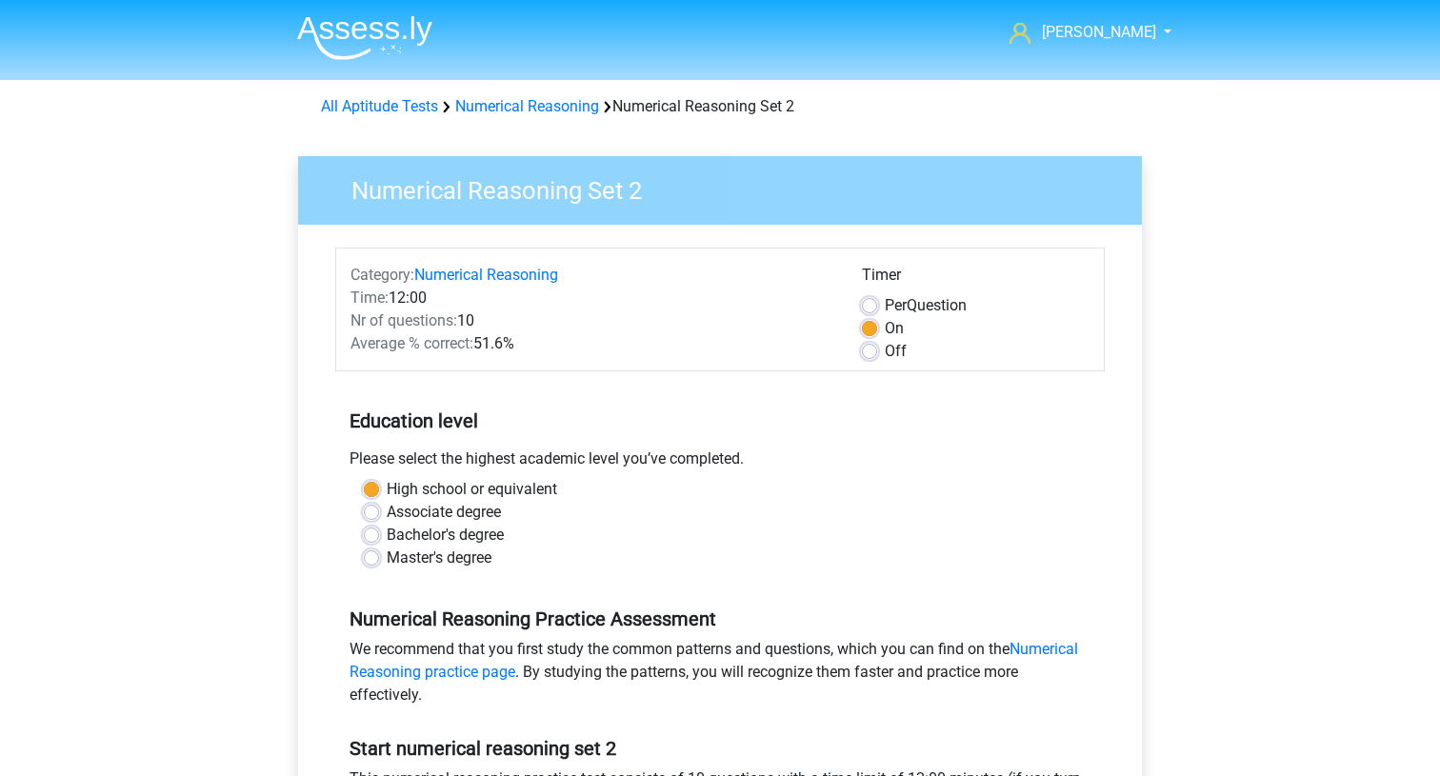
scroll to position [364, 0]
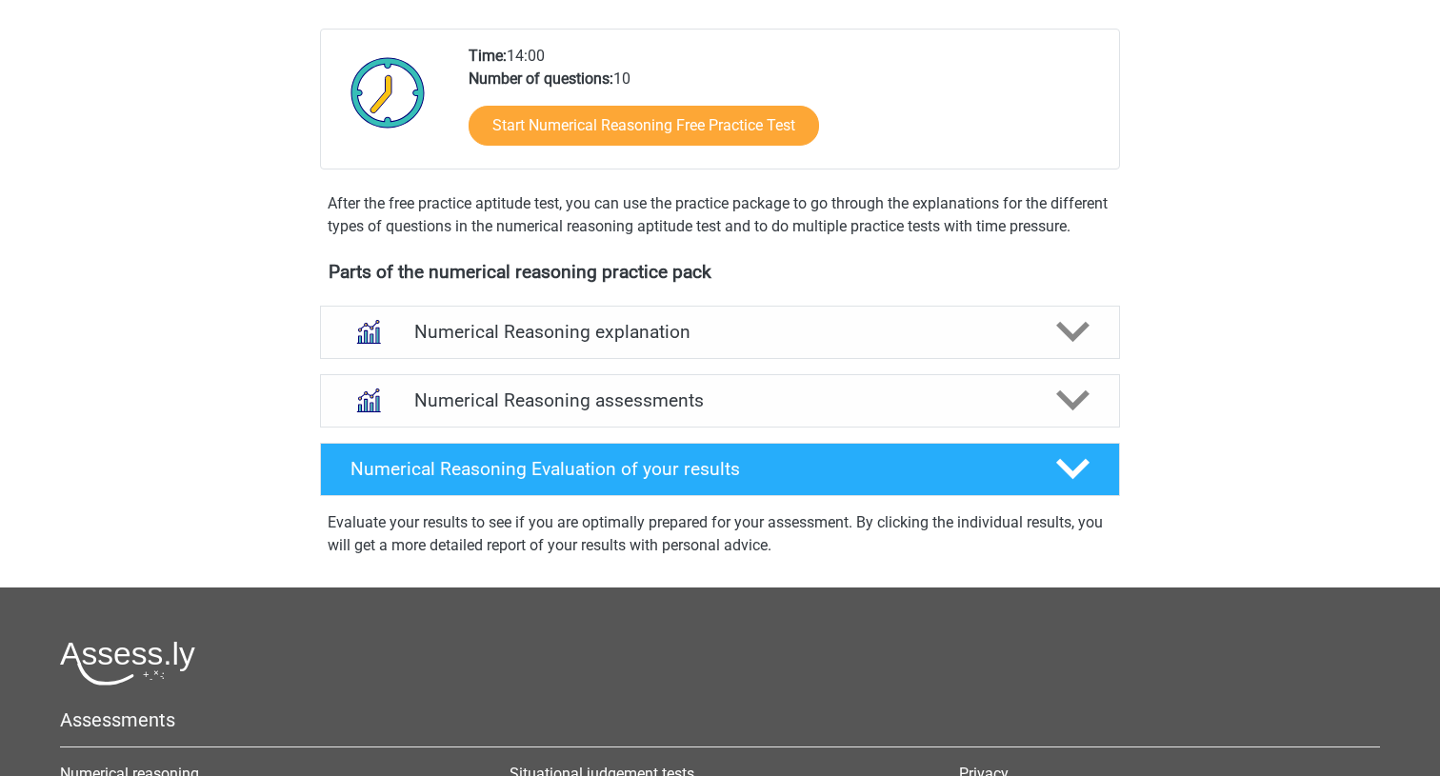
scroll to position [389, 0]
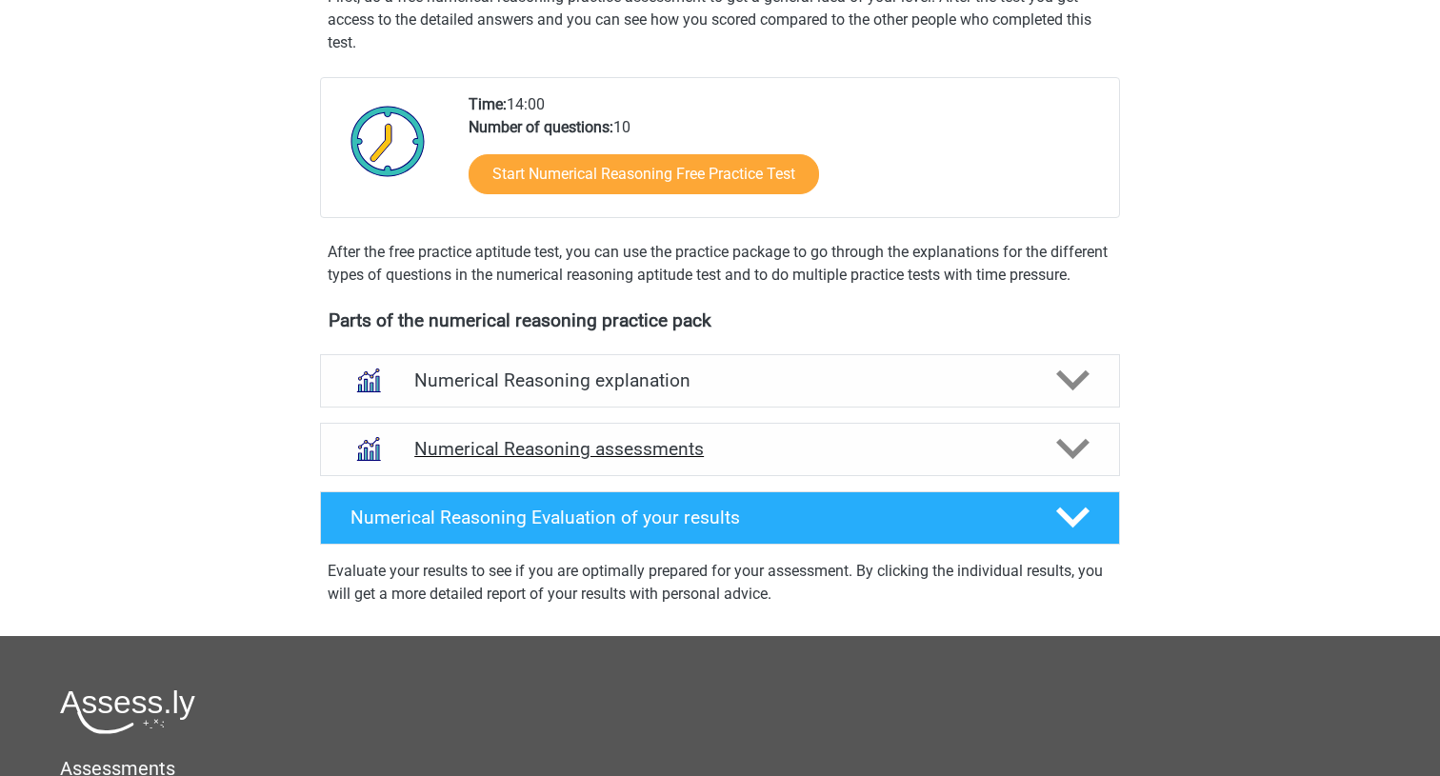
click at [502, 460] on h4 "Numerical Reasoning assessments" at bounding box center [719, 449] width 611 height 22
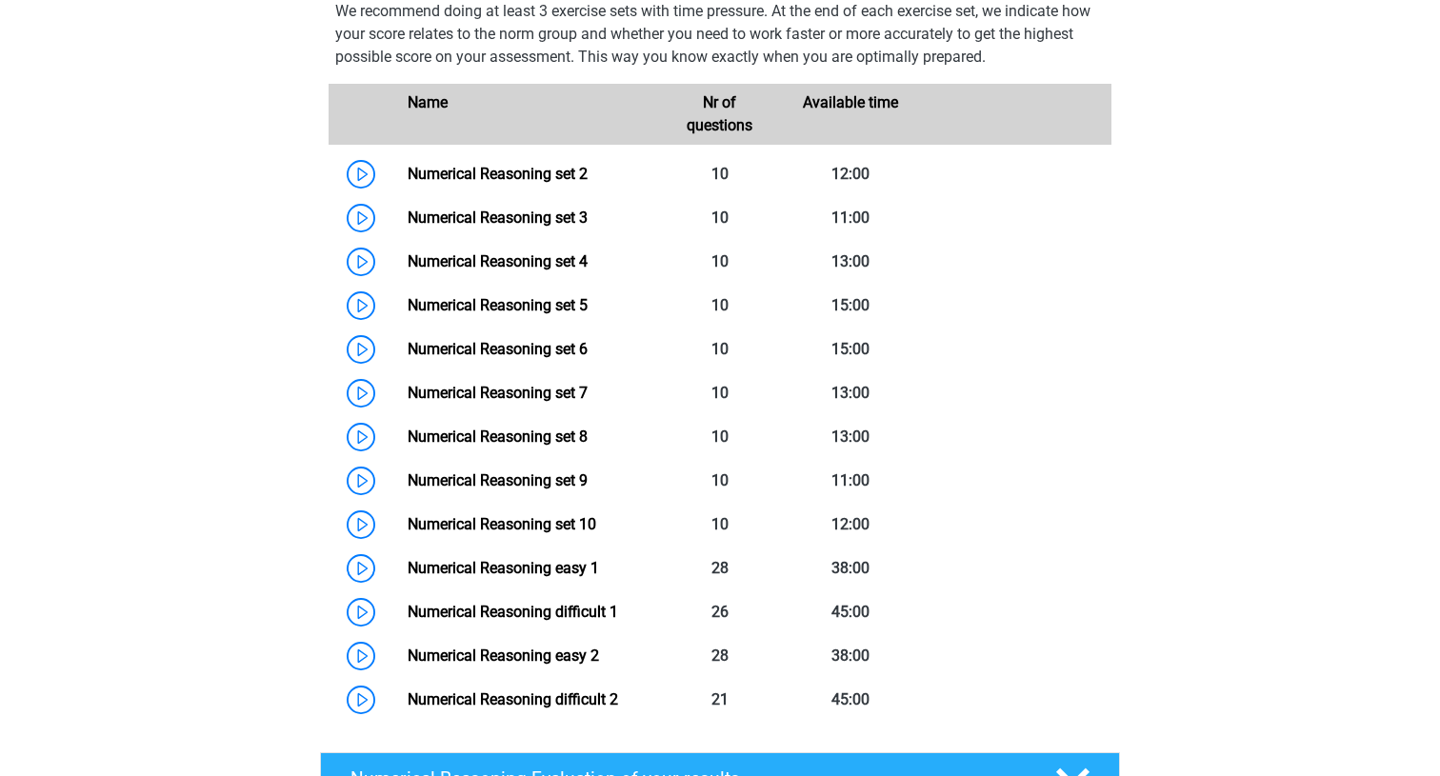
scroll to position [888, 0]
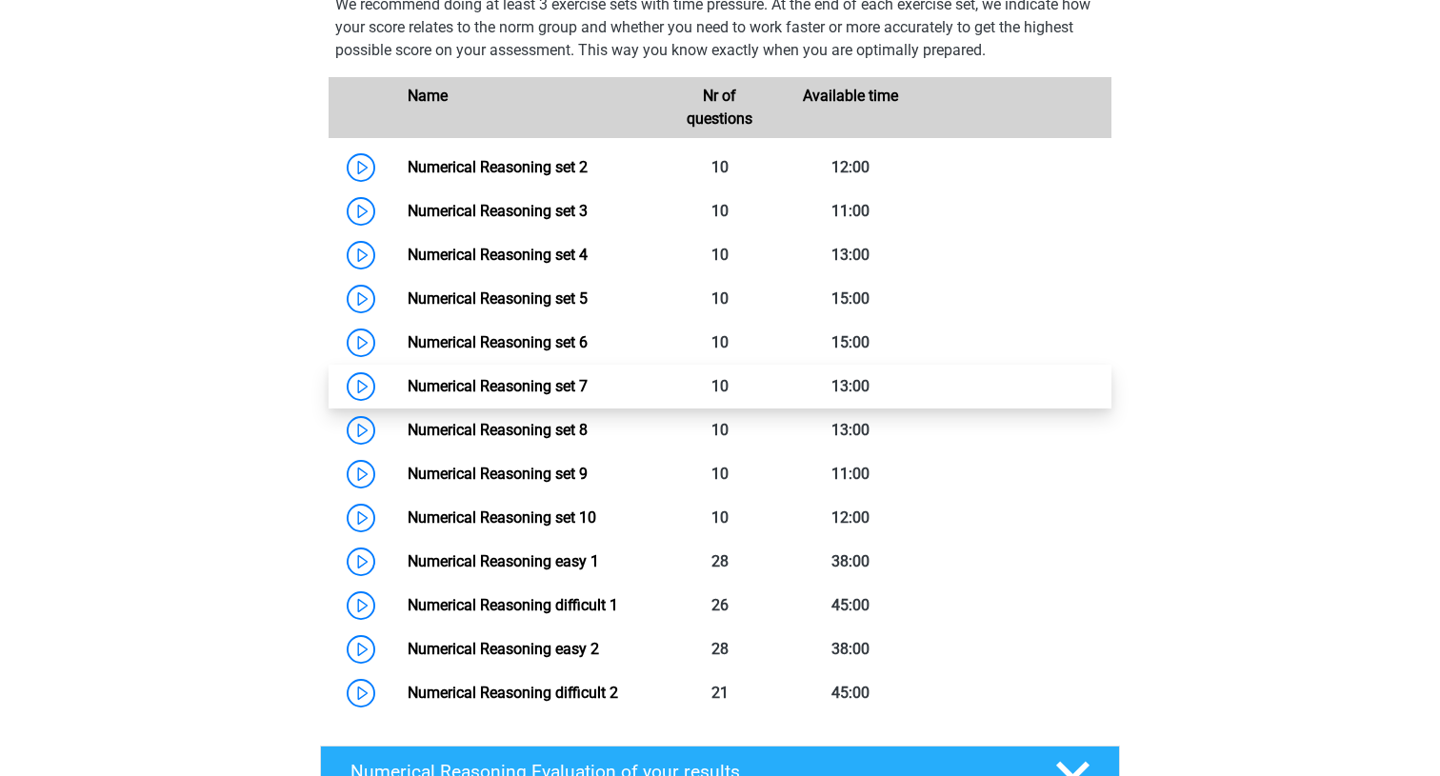
click at [408, 388] on link "Numerical Reasoning set 7" at bounding box center [498, 386] width 180 height 18
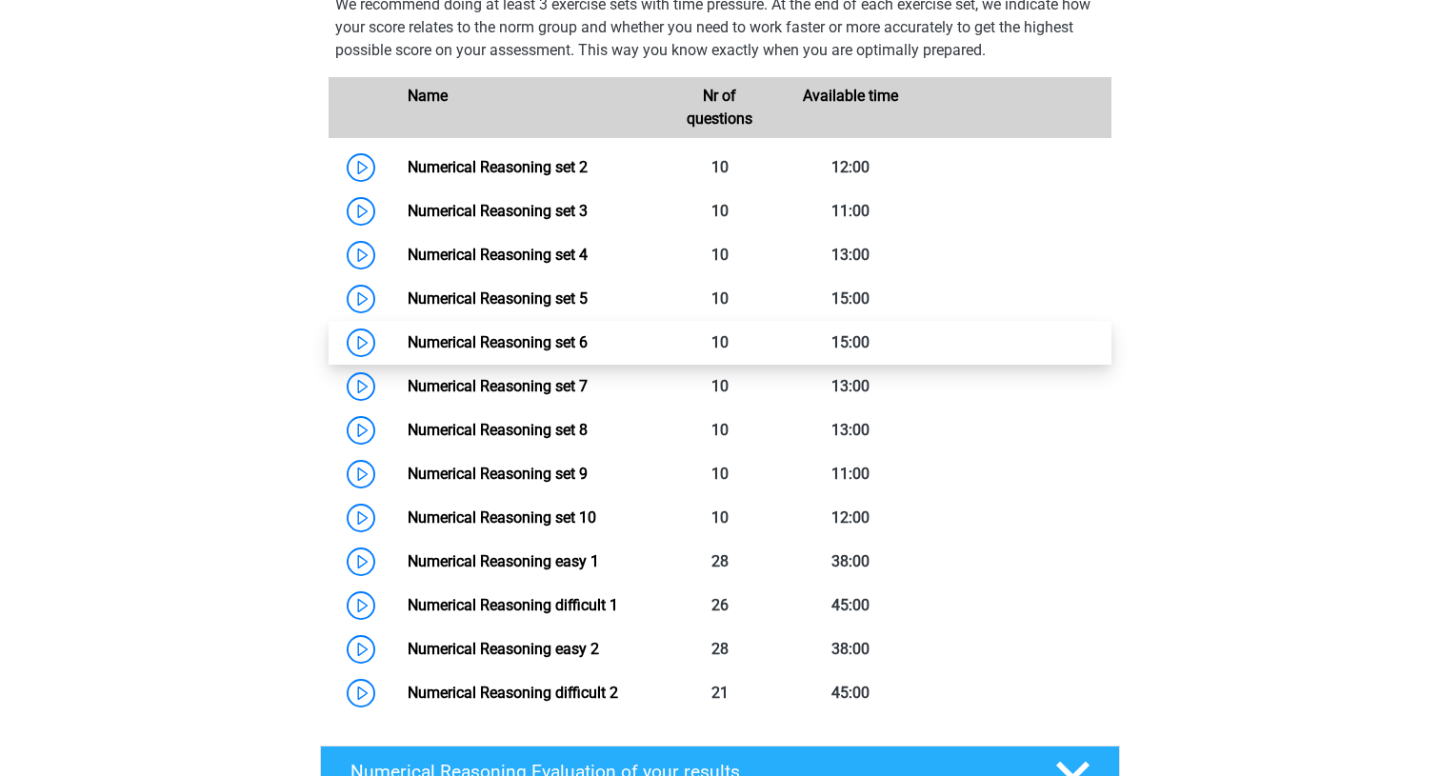
click at [408, 351] on link "Numerical Reasoning set 6" at bounding box center [498, 342] width 180 height 18
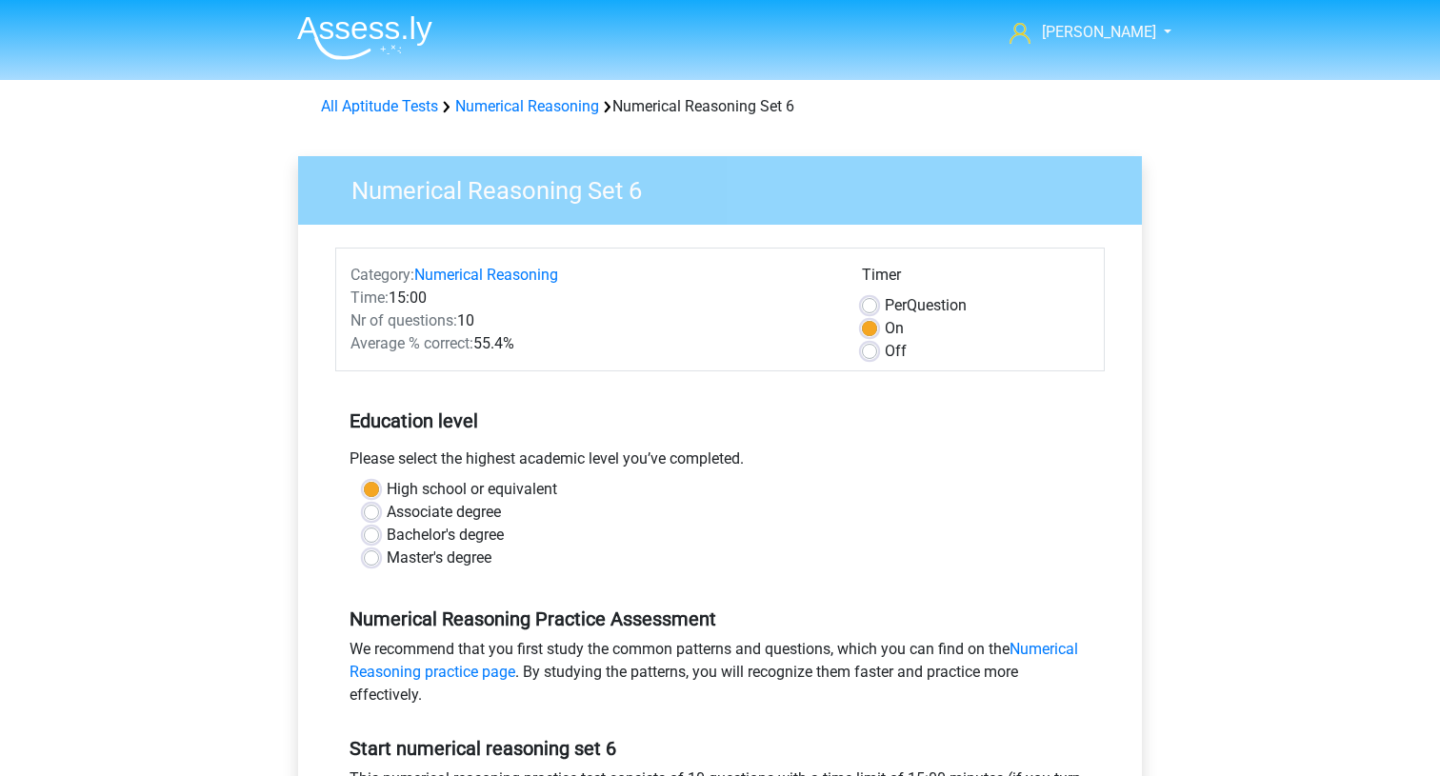
scroll to position [377, 0]
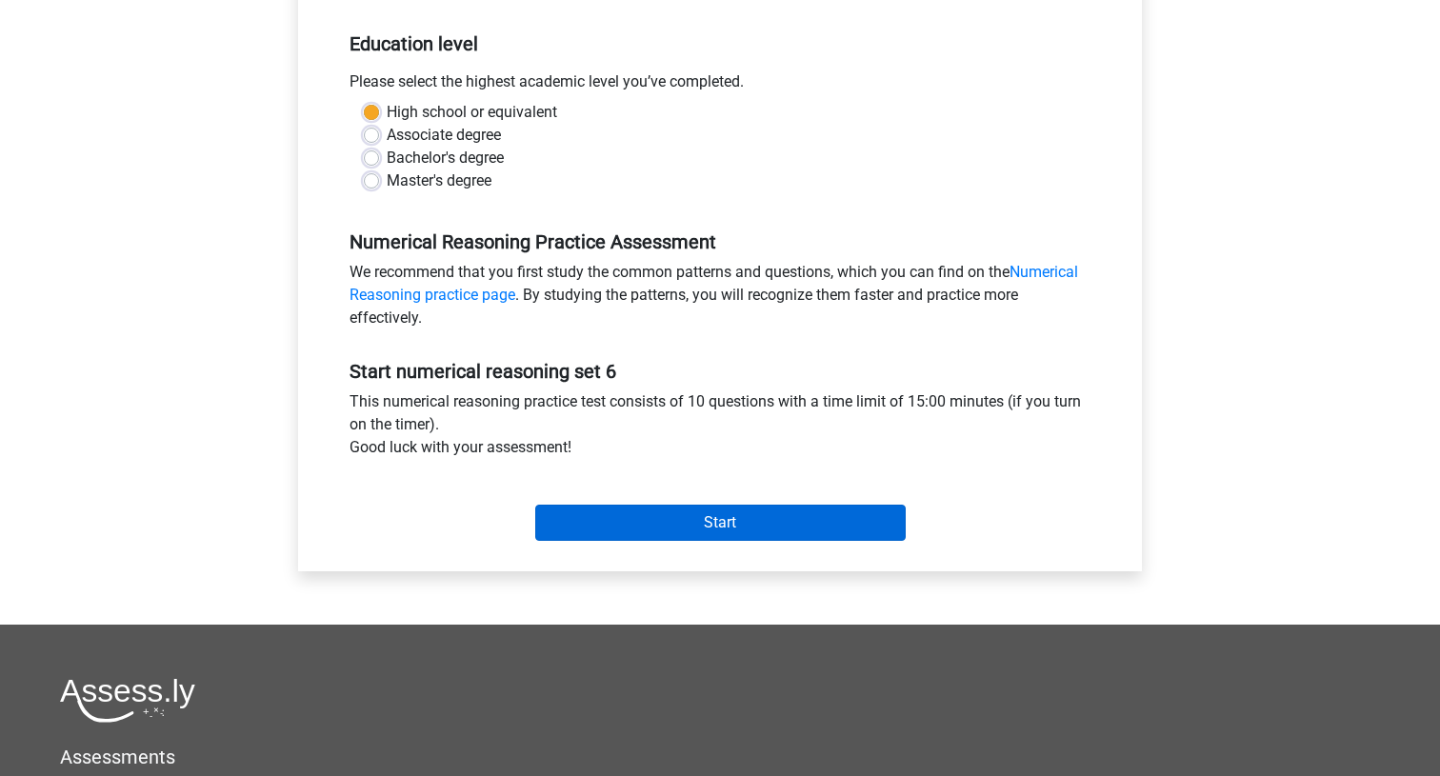
click at [581, 528] on input "Start" at bounding box center [720, 523] width 370 height 36
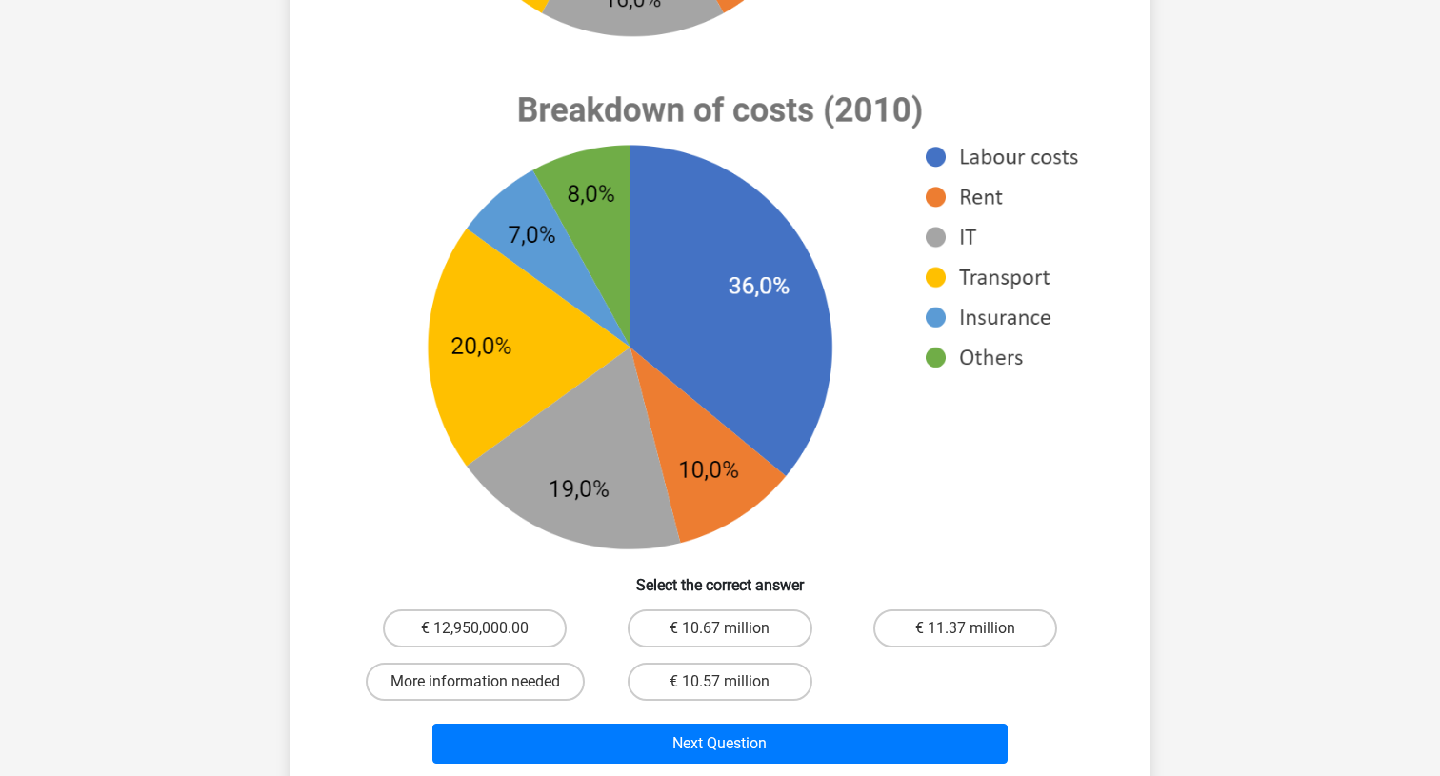
scroll to position [625, 0]
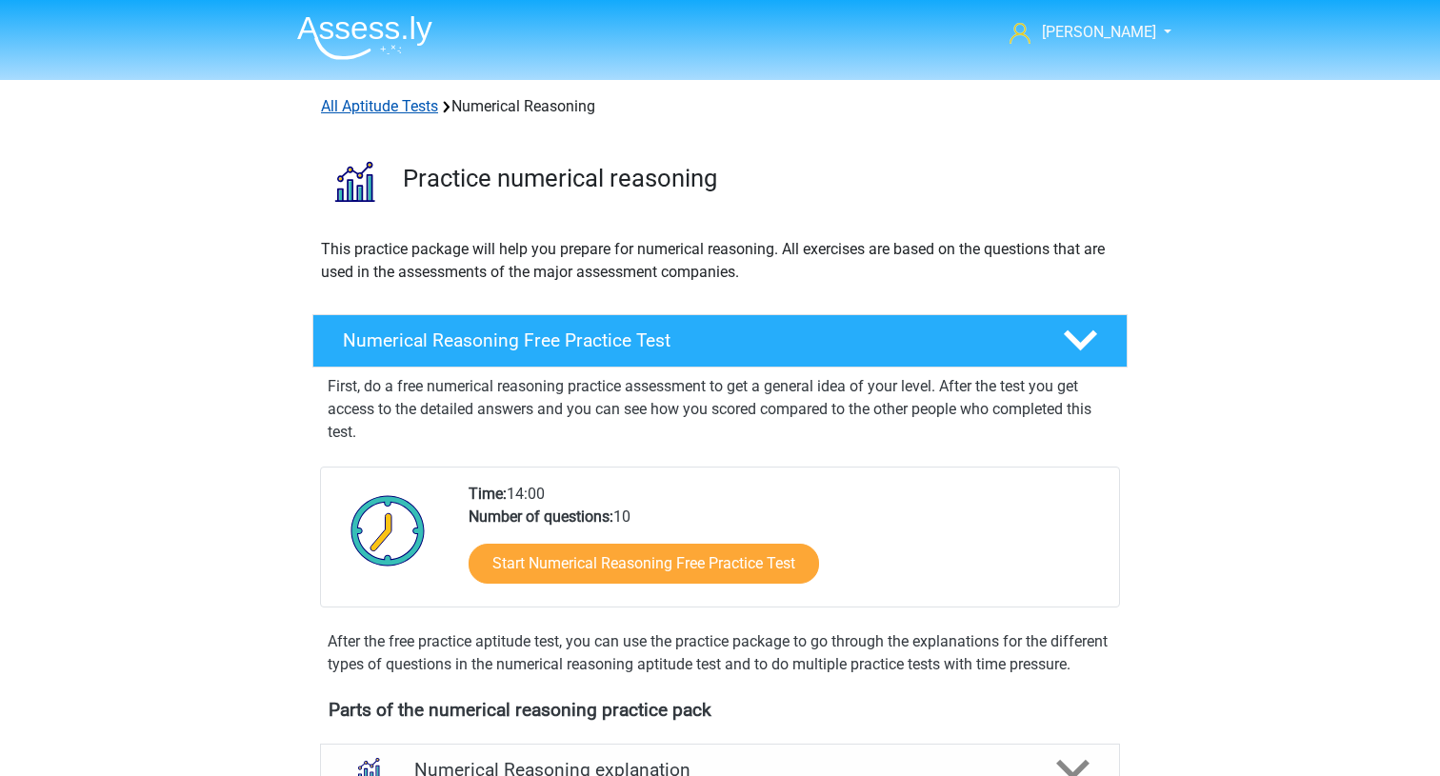
click at [397, 115] on link "All Aptitude Tests" at bounding box center [379, 106] width 117 height 18
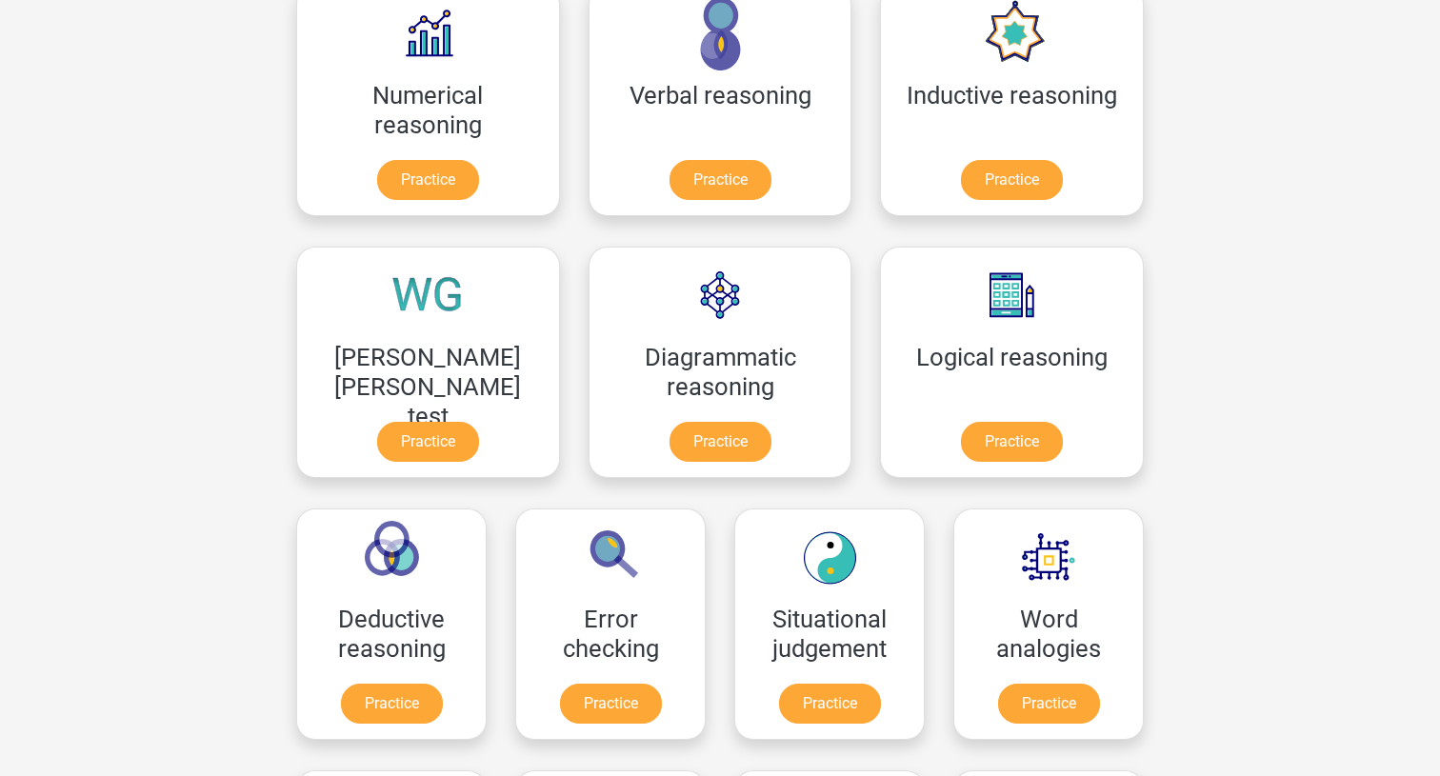
scroll to position [343, 0]
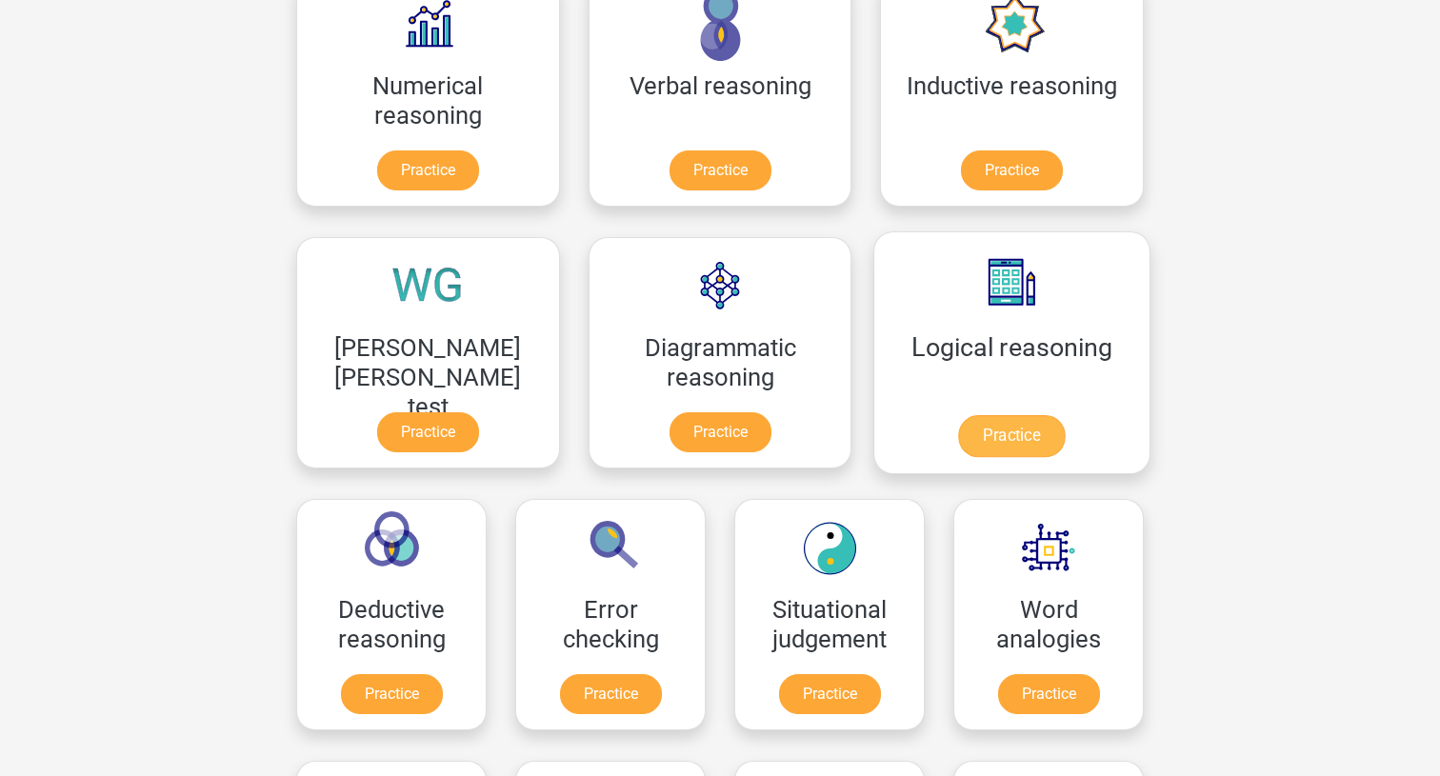
click at [958, 415] on link "Practice" at bounding box center [1011, 436] width 107 height 42
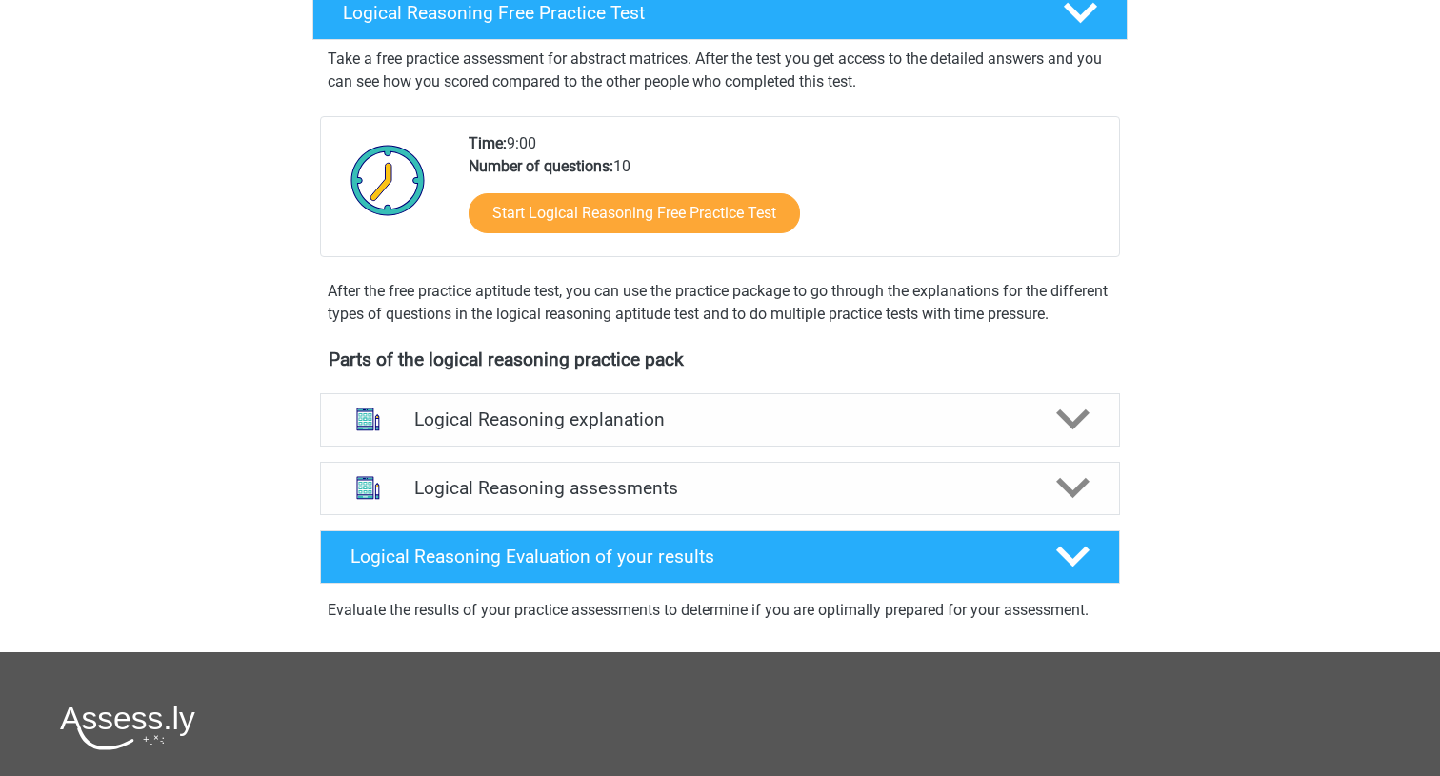
scroll to position [351, 0]
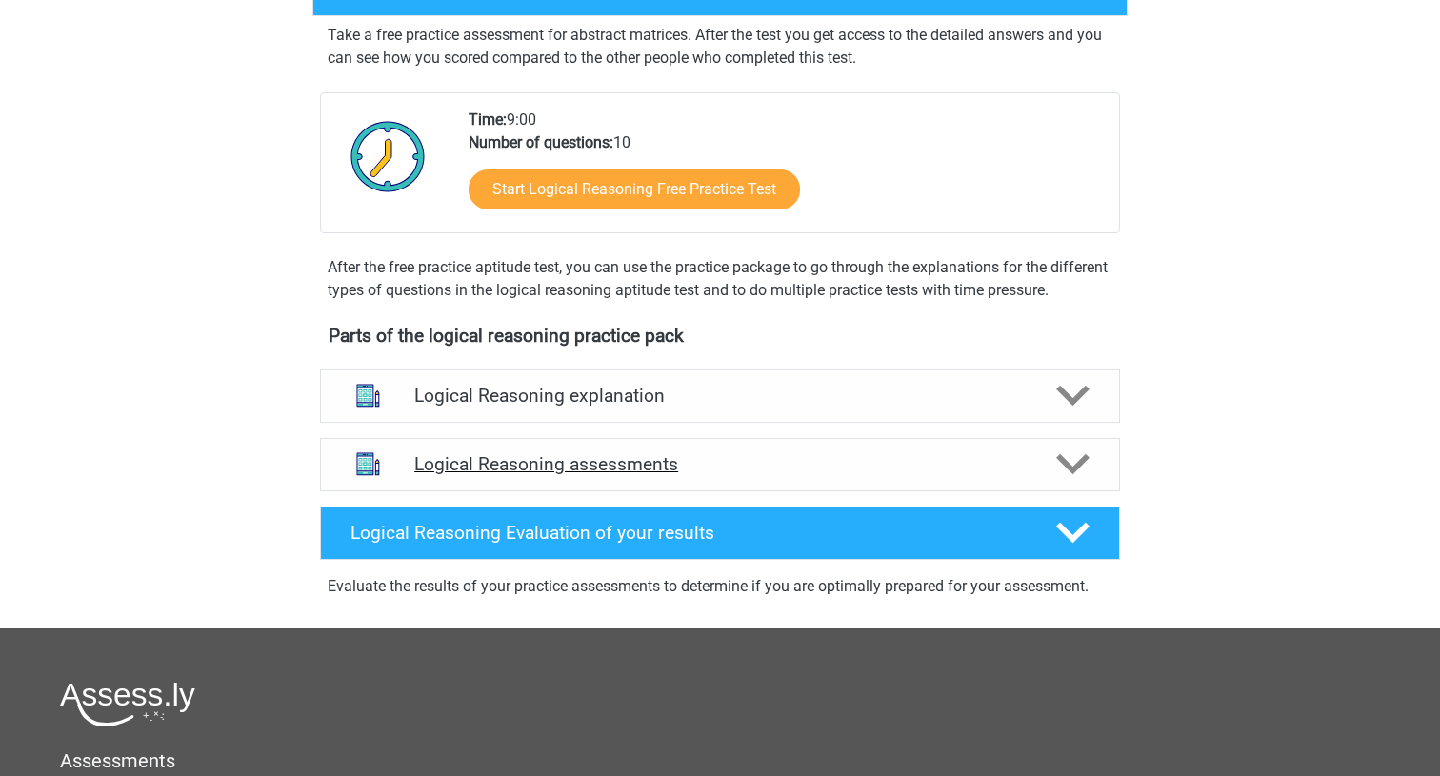
click at [621, 475] on h4 "Logical Reasoning assessments" at bounding box center [719, 464] width 611 height 22
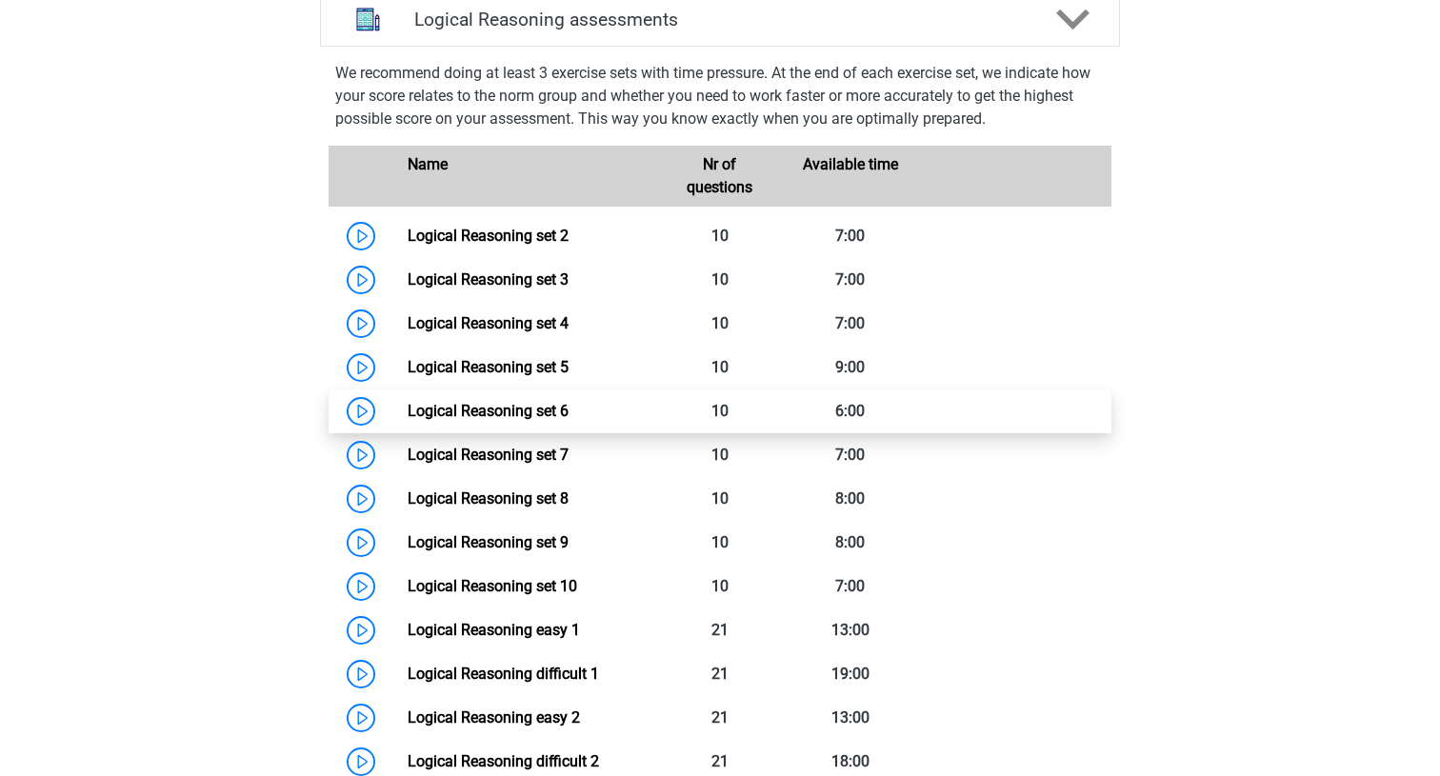
scroll to position [800, 0]
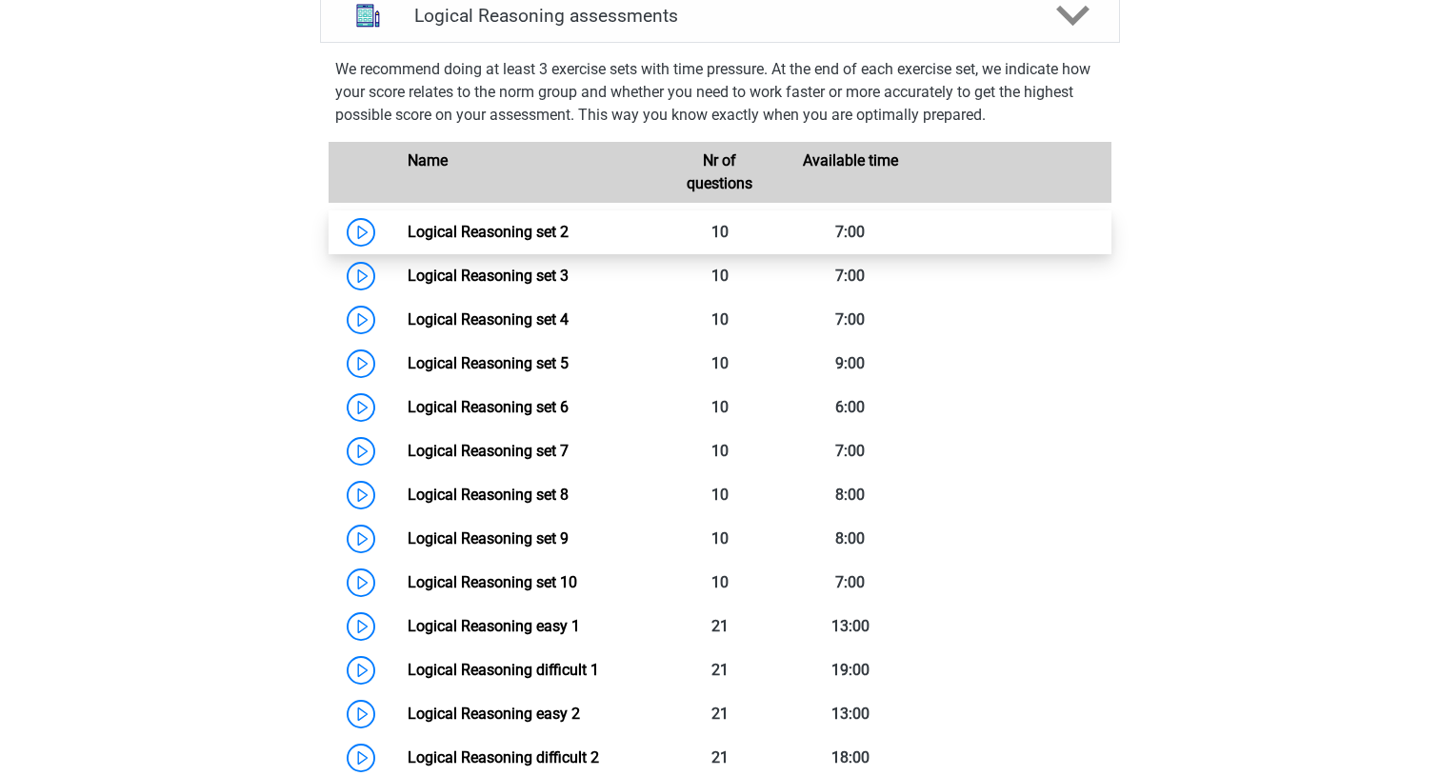
click at [408, 241] on link "Logical Reasoning set 2" at bounding box center [488, 232] width 161 height 18
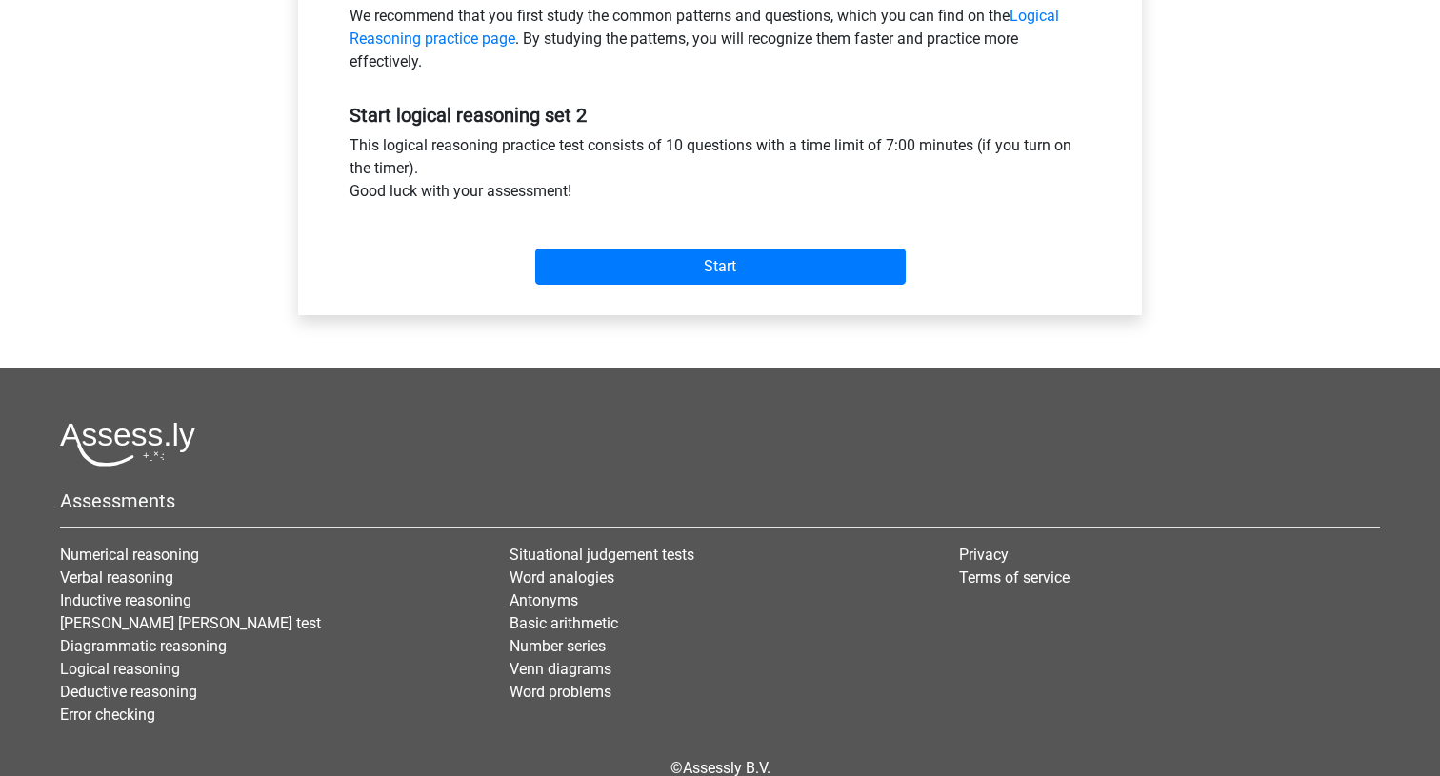
scroll to position [706, 0]
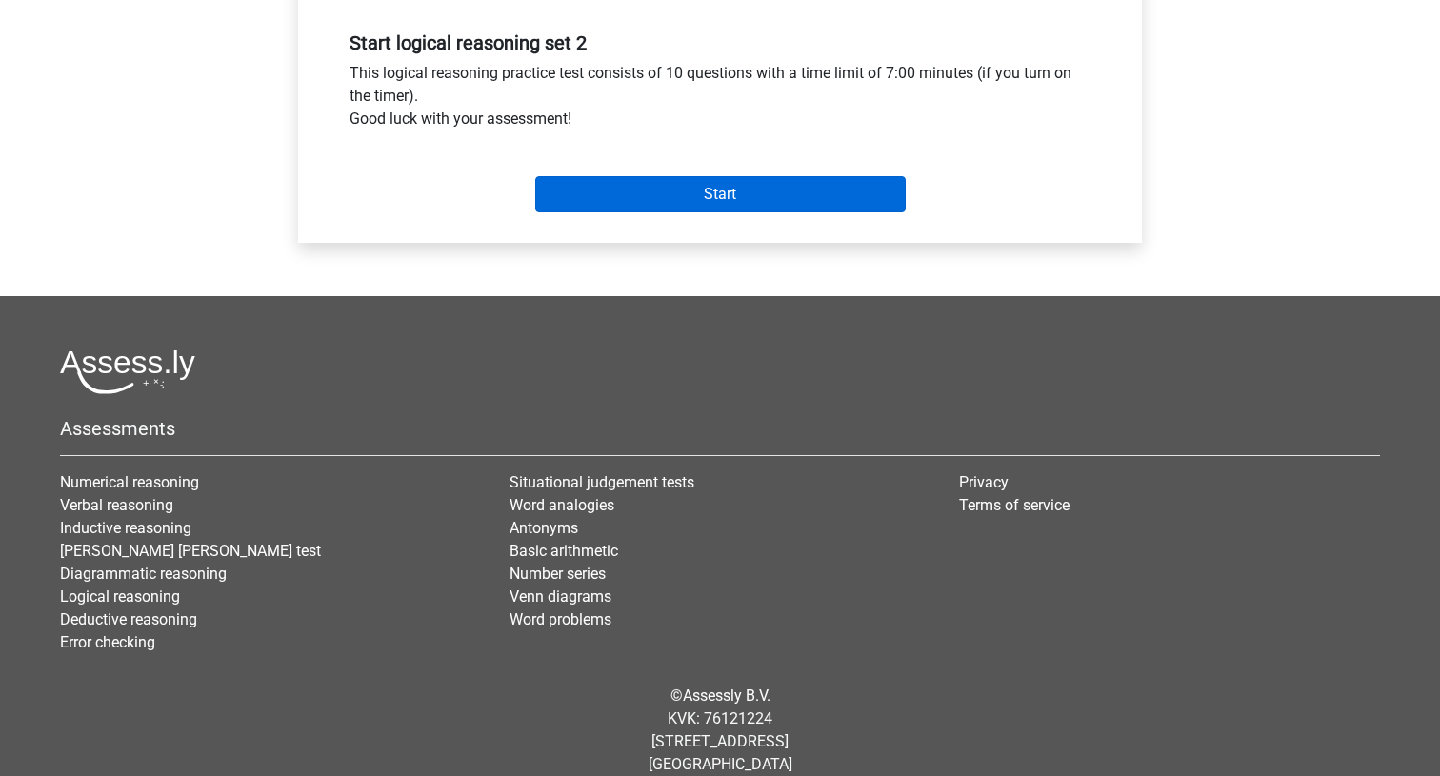
click at [616, 204] on input "Start" at bounding box center [720, 194] width 370 height 36
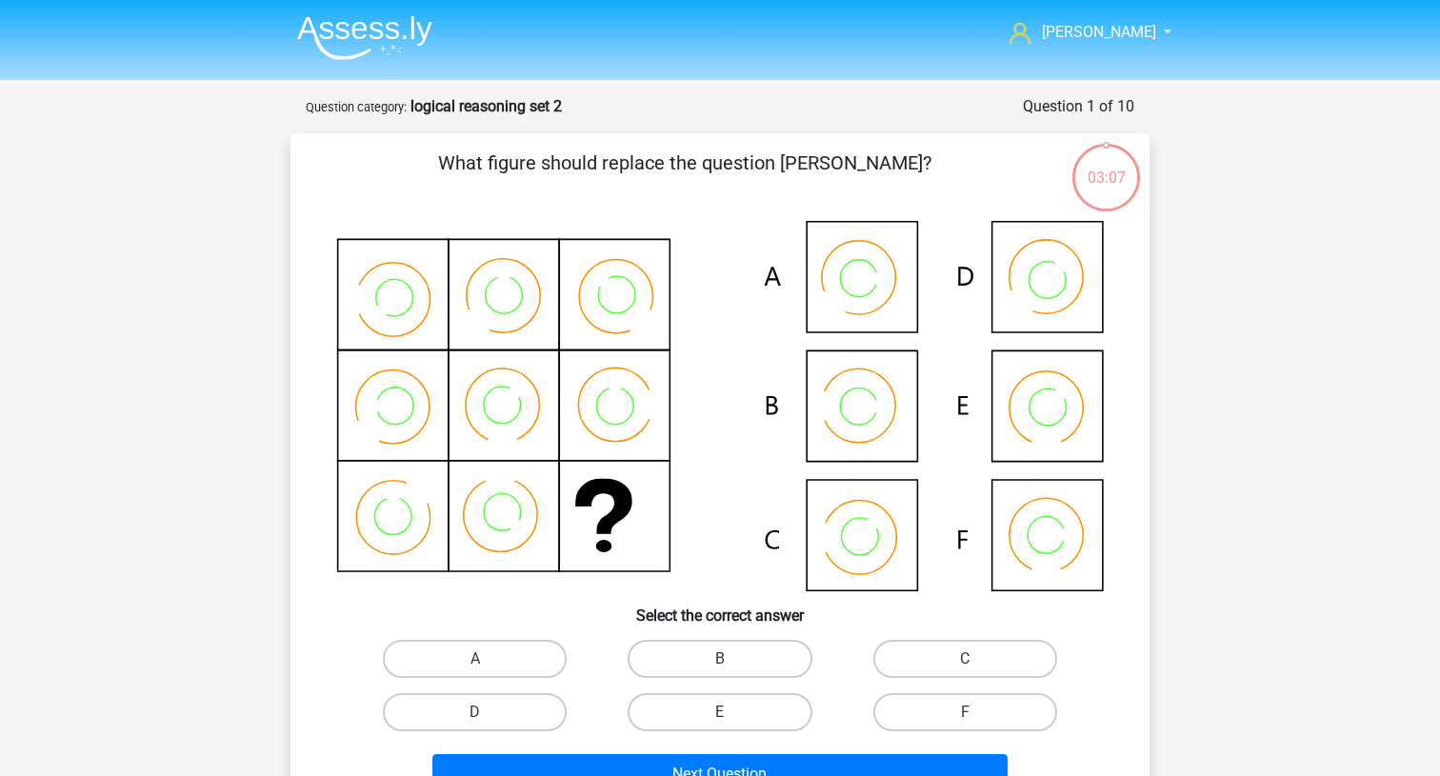
click at [345, 25] on img at bounding box center [364, 37] width 135 height 45
